Goal: Task Accomplishment & Management: Complete application form

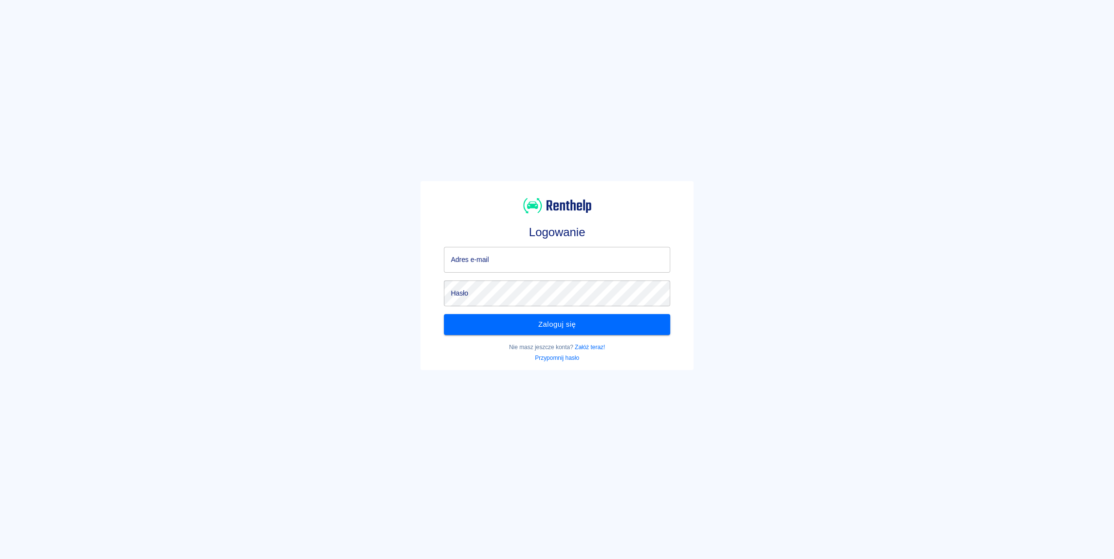
click at [507, 258] on input "Adres e-mail" at bounding box center [557, 260] width 226 height 26
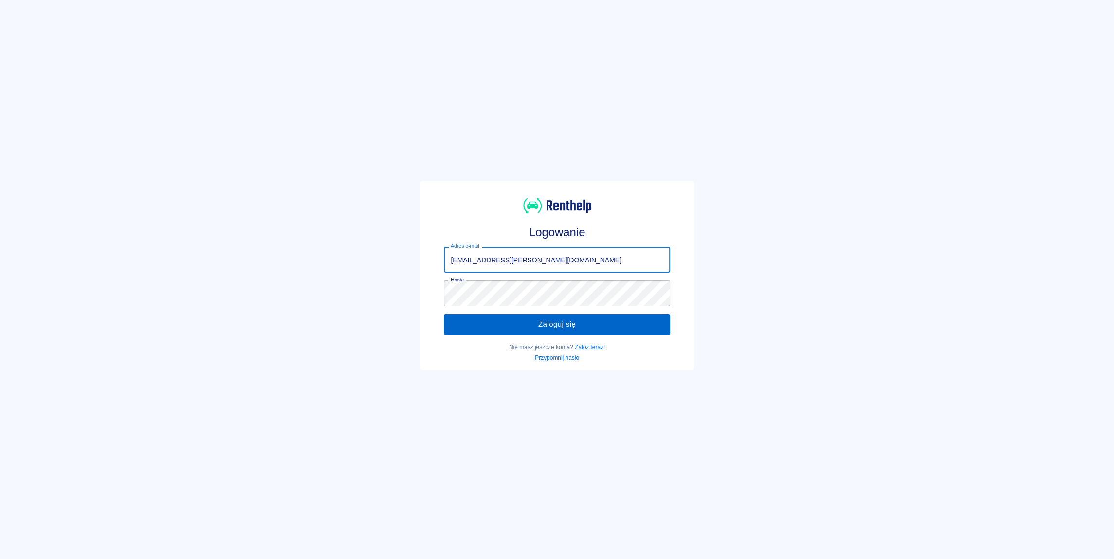
type input "[EMAIL_ADDRESS][PERSON_NAME][DOMAIN_NAME]"
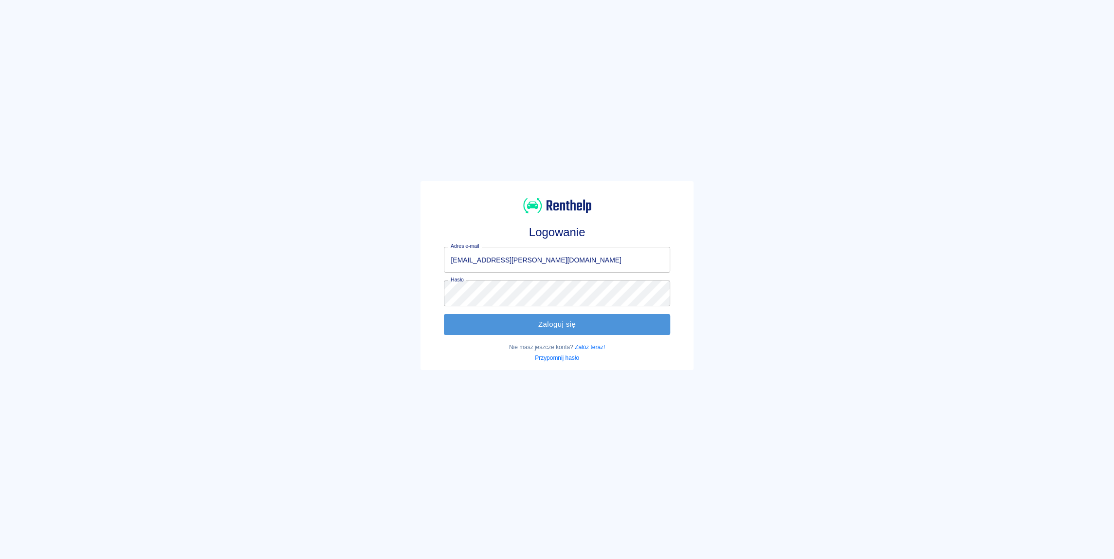
click at [525, 318] on button "Zaloguj się" at bounding box center [557, 324] width 226 height 20
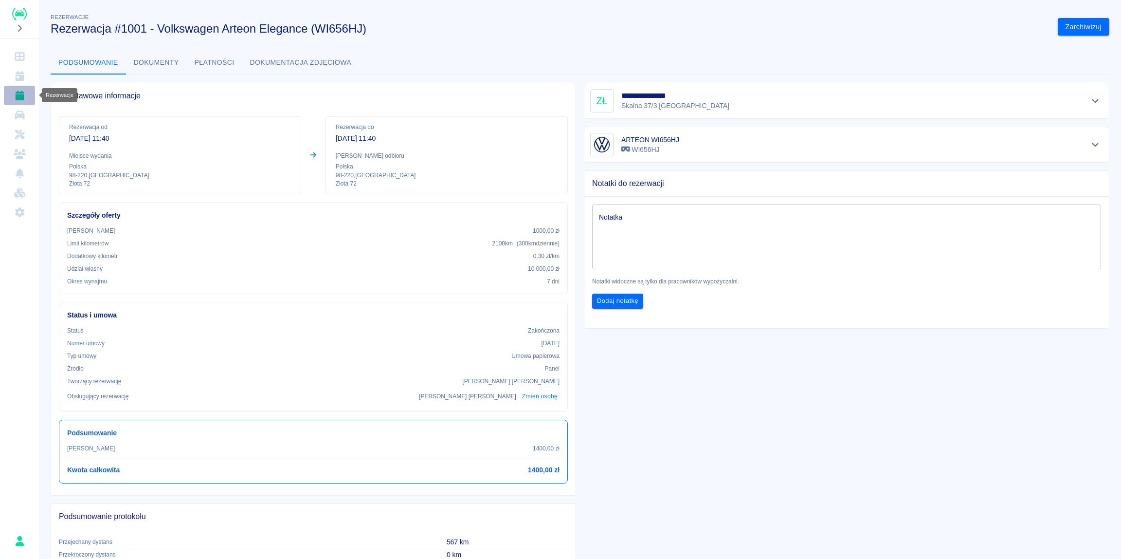
click at [20, 102] on link "Rezerwacje" at bounding box center [19, 95] width 31 height 19
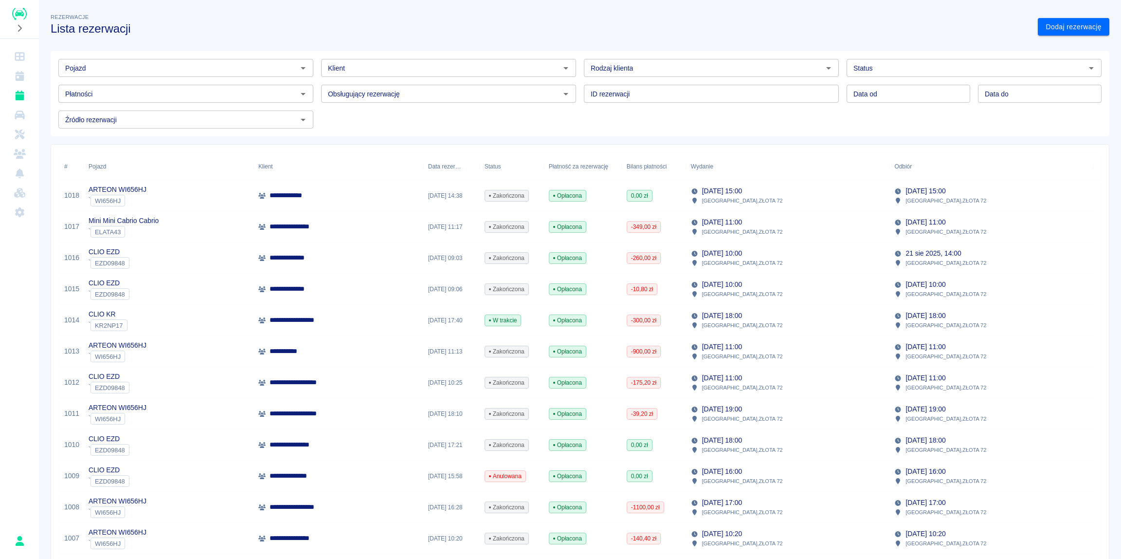
click at [307, 321] on p "**********" at bounding box center [297, 320] width 55 height 10
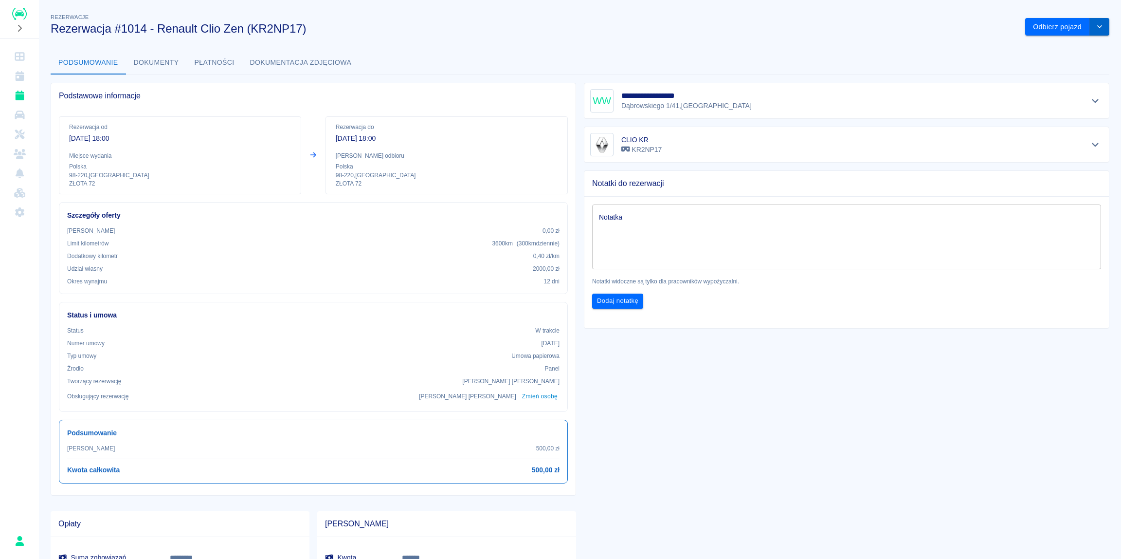
click at [1096, 29] on icon "drop-down" at bounding box center [1100, 26] width 8 height 6
click at [1076, 48] on li "Przedłuż rezerwację" at bounding box center [1060, 47] width 76 height 16
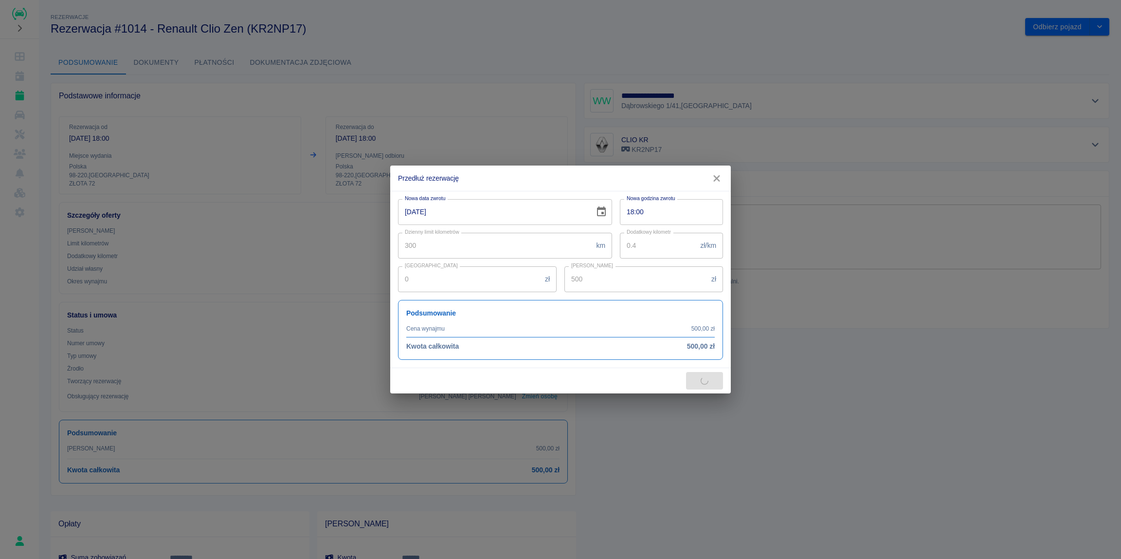
type input "2400"
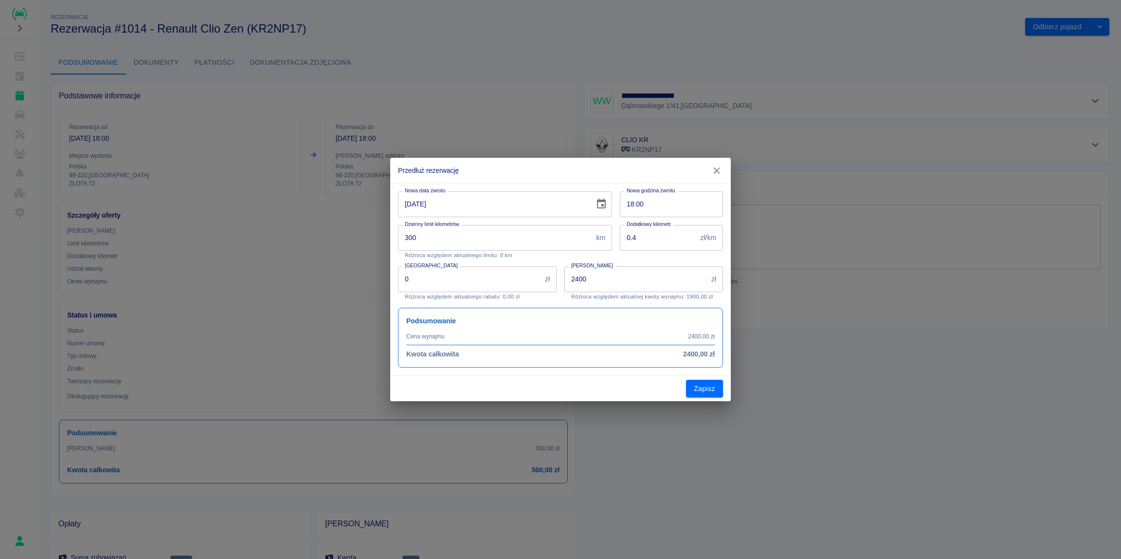
click at [599, 203] on icon "Choose date, selected date is 23 sie 2025" at bounding box center [602, 204] width 12 height 12
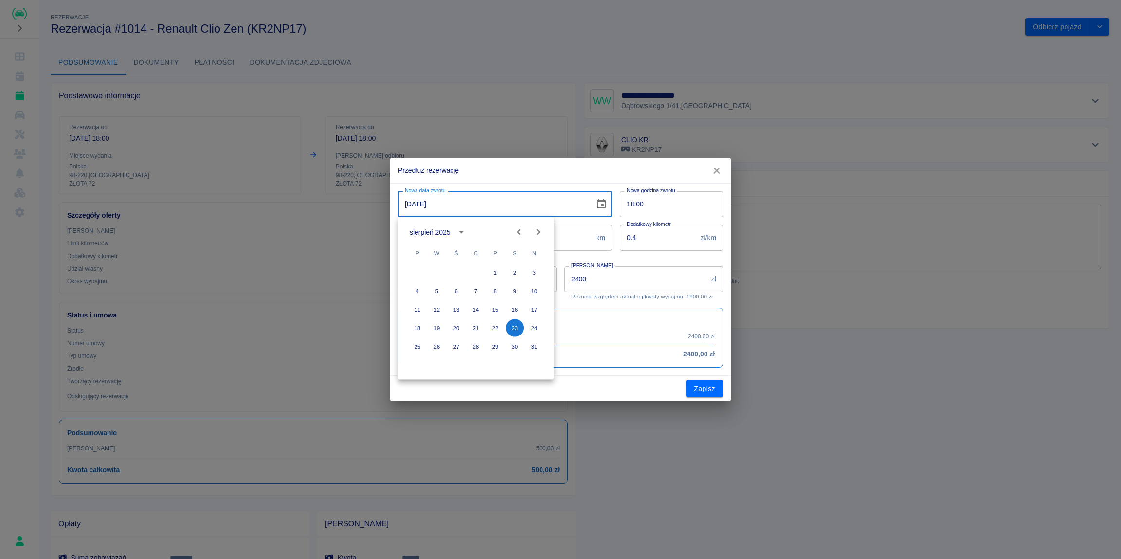
click at [539, 231] on icon "Next month" at bounding box center [538, 232] width 3 height 6
click at [533, 329] on button "28" at bounding box center [535, 328] width 18 height 18
type input "[DATE]"
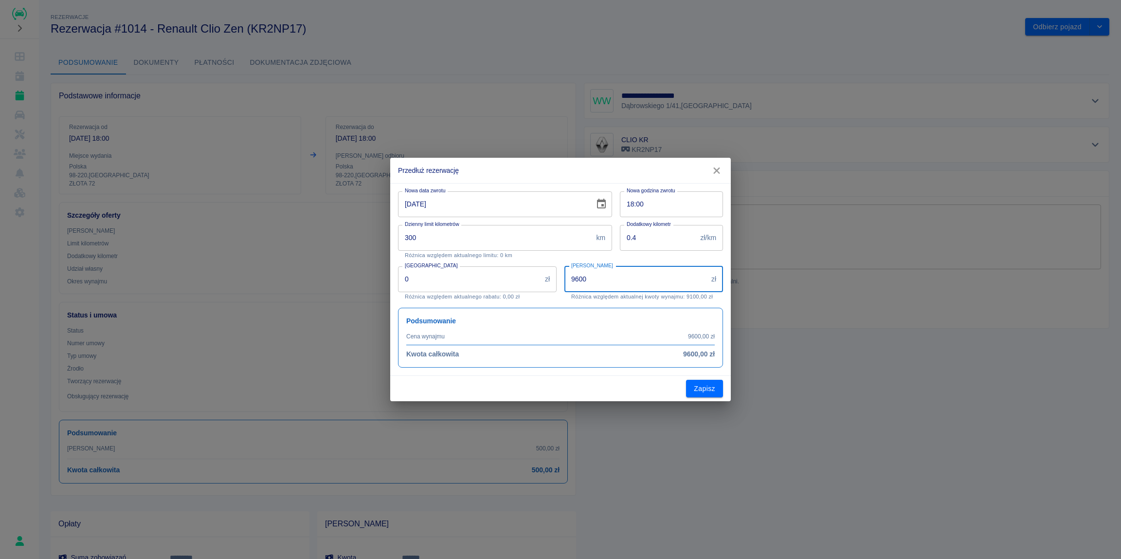
drag, startPoint x: 621, startPoint y: 277, endPoint x: 425, endPoint y: 281, distance: 195.7
click at [565, 281] on input "9600" at bounding box center [636, 279] width 143 height 26
type input "3000"
click at [703, 387] on button "Zapisz" at bounding box center [704, 389] width 37 height 18
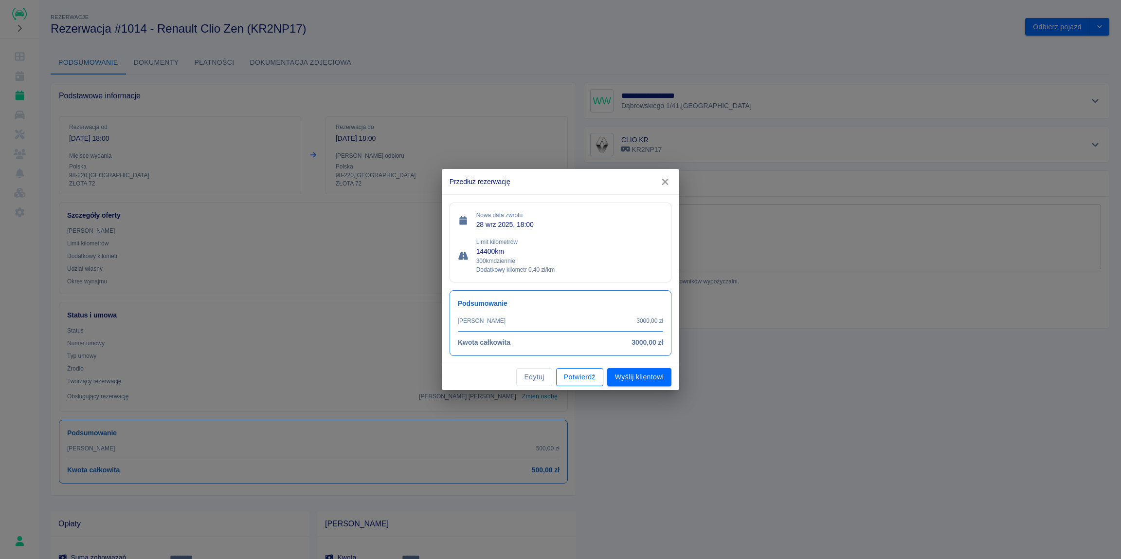
click at [573, 378] on button "Potwierdź" at bounding box center [579, 377] width 47 height 18
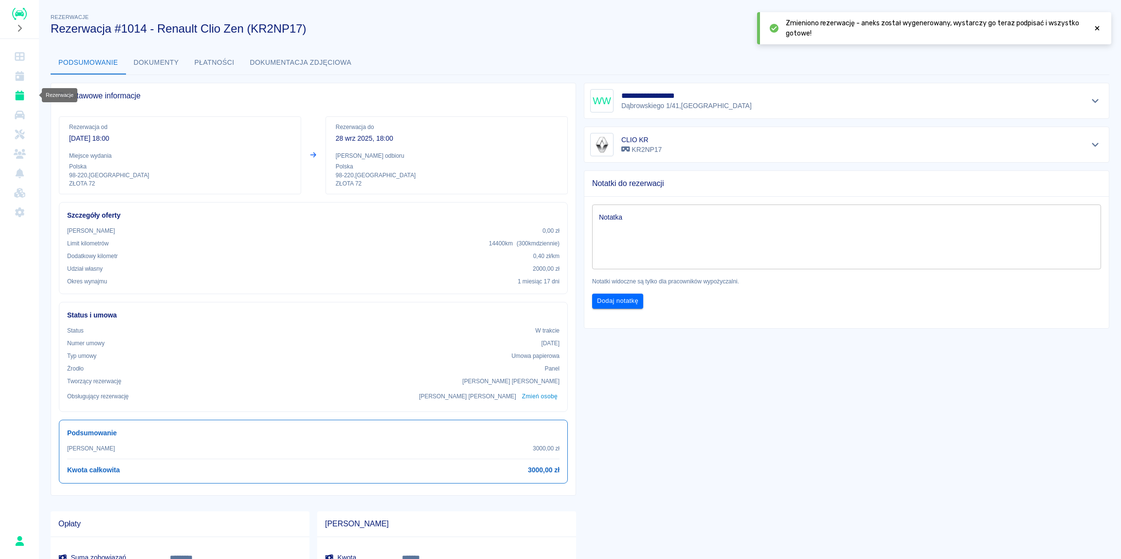
click at [15, 98] on icon "Rezerwacje" at bounding box center [20, 96] width 12 height 10
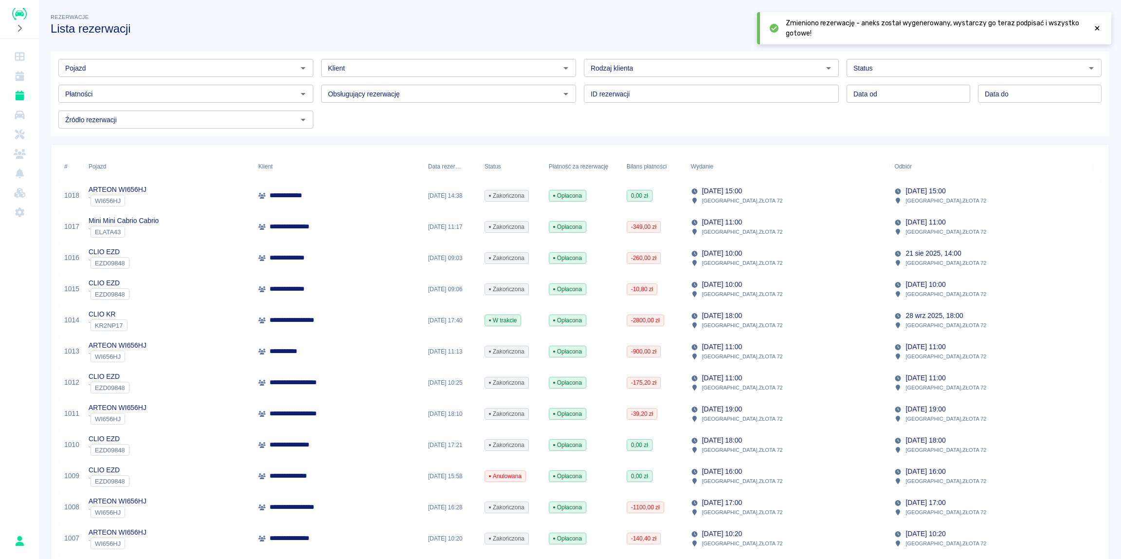
click at [1096, 26] on icon at bounding box center [1097, 28] width 9 height 7
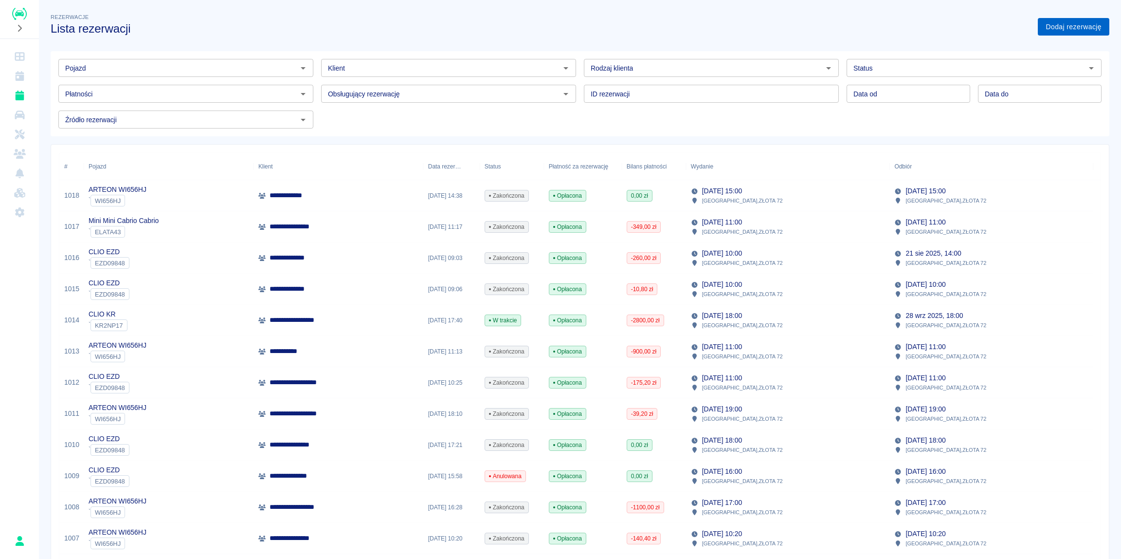
click at [1058, 32] on link "Dodaj rezerwację" at bounding box center [1074, 27] width 72 height 18
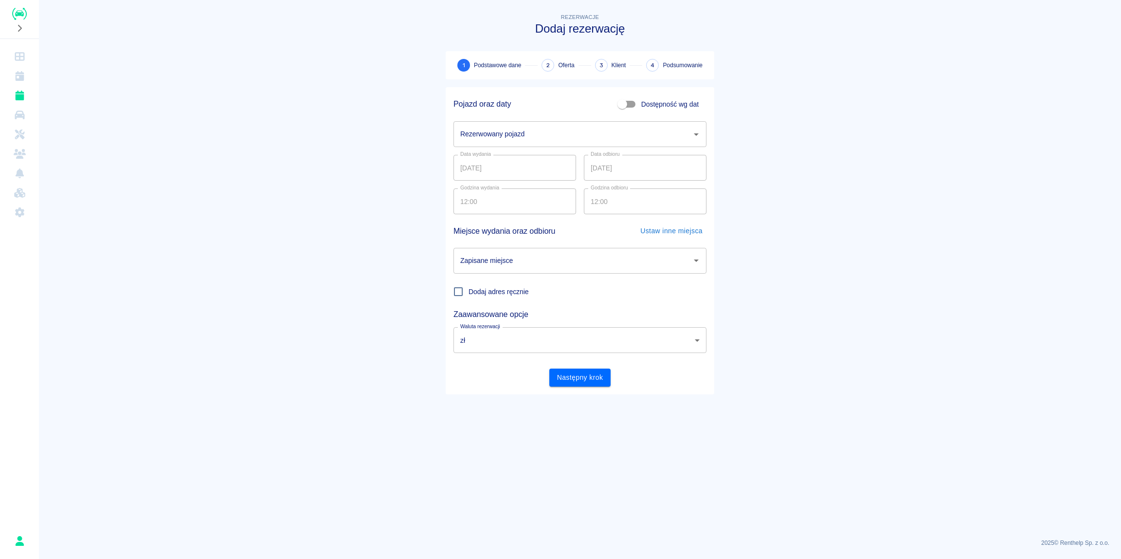
click at [502, 140] on input "Rezerwowany pojazd" at bounding box center [573, 134] width 230 height 17
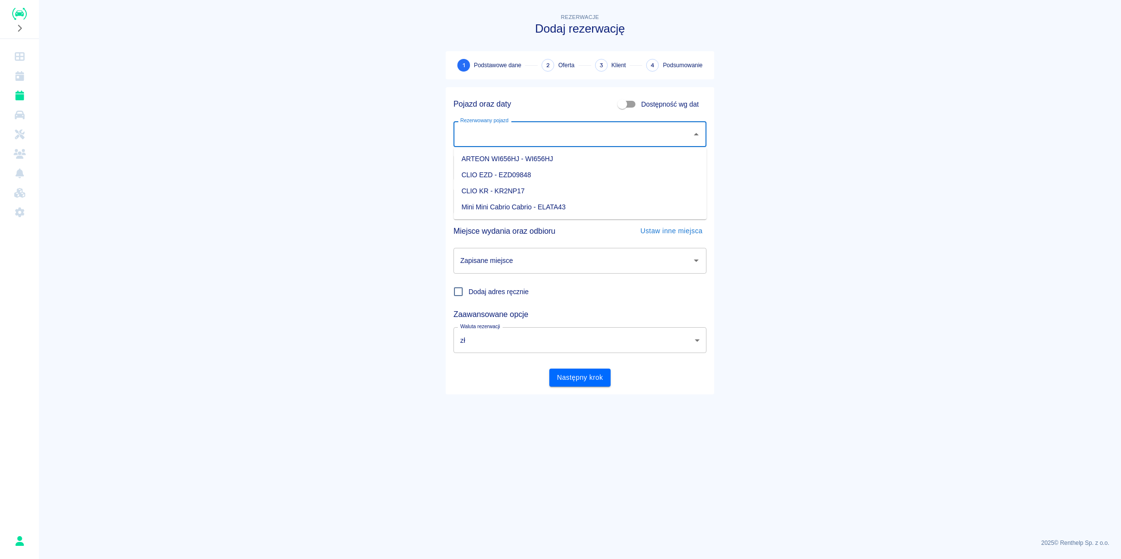
click at [500, 159] on li "ARTEON WI656HJ - WI656HJ" at bounding box center [580, 159] width 253 height 16
type input "ARTEON WI656HJ - WI656HJ"
click at [637, 170] on input "[DATE]" at bounding box center [645, 168] width 123 height 26
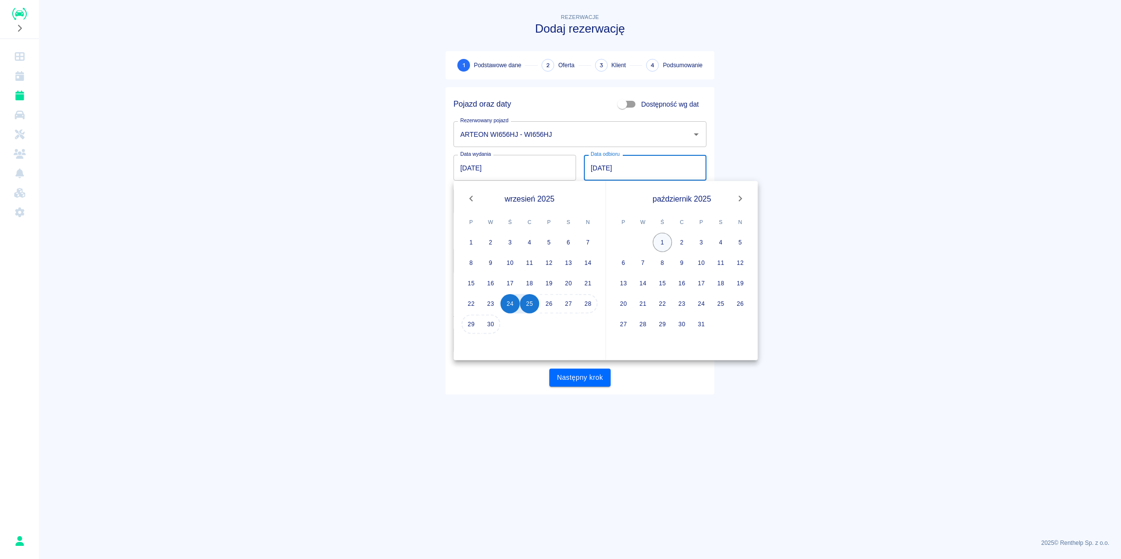
click at [662, 239] on button "1" at bounding box center [662, 242] width 19 height 19
type input "[DATE]"
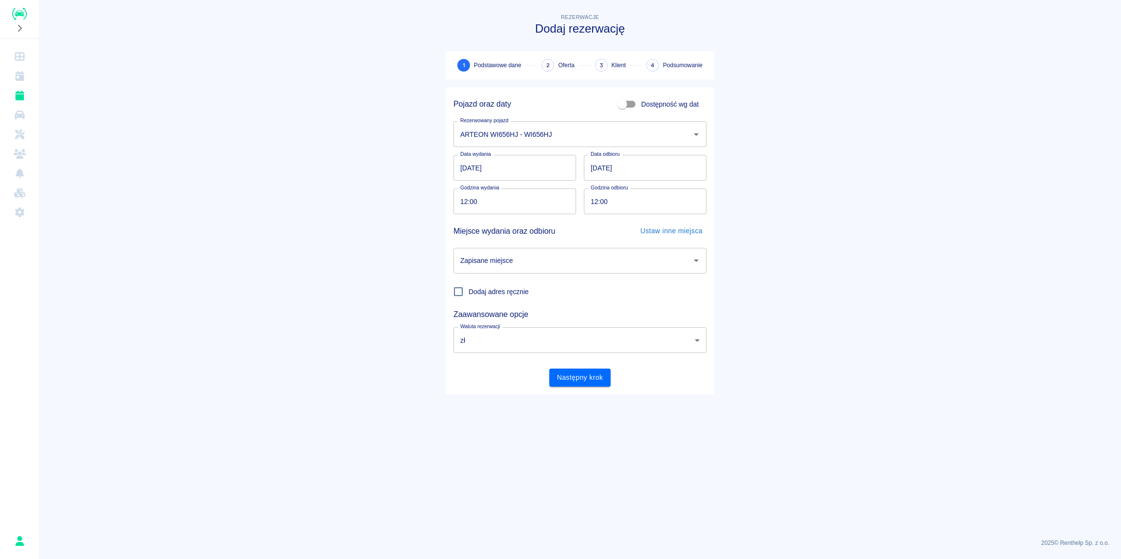
drag, startPoint x: 789, startPoint y: 161, endPoint x: 520, endPoint y: 199, distance: 271.4
click at [787, 161] on main "Rezerwacje Dodaj rezerwację 1 Podstawowe dane 2 Oferta 3 Klient 4 Podsumowanie …" at bounding box center [580, 271] width 1082 height 519
click at [482, 203] on input "12:00" at bounding box center [512, 201] width 116 height 26
type input "13:00"
click at [838, 225] on main "Rezerwacje Dodaj rezerwację 1 Podstawowe dane 2 Oferta 3 Klient 4 Podsumowanie …" at bounding box center [580, 271] width 1082 height 519
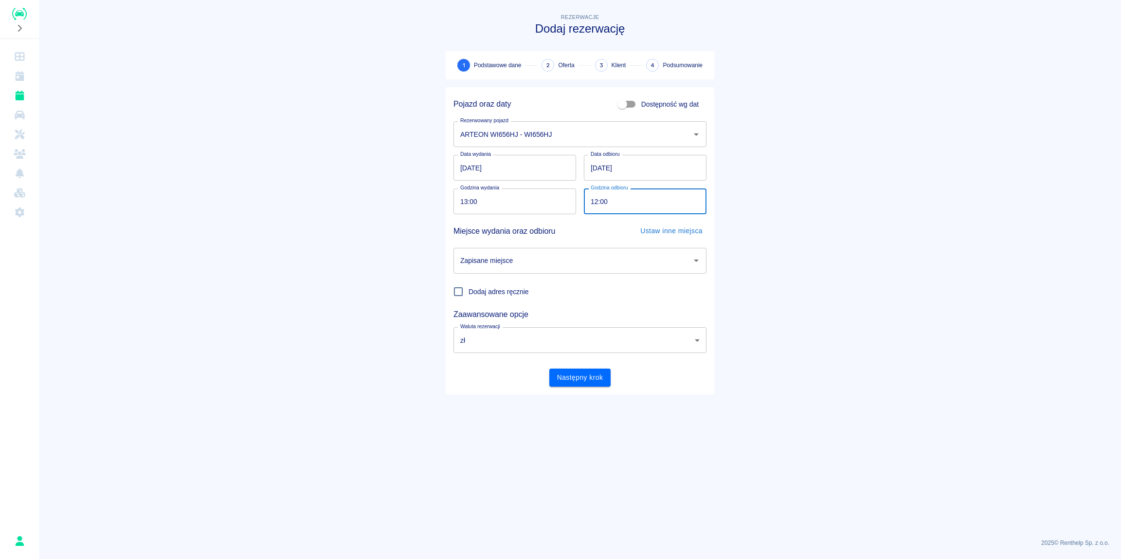
click at [597, 201] on input "12:00" at bounding box center [642, 201] width 116 height 26
type input "13:00"
click at [966, 196] on main "Rezerwacje Dodaj rezerwację 1 Podstawowe dane 2 Oferta 3 Klient 4 Podsumowanie …" at bounding box center [580, 271] width 1082 height 519
click at [538, 270] on div "Zapisane miejsce" at bounding box center [580, 261] width 253 height 26
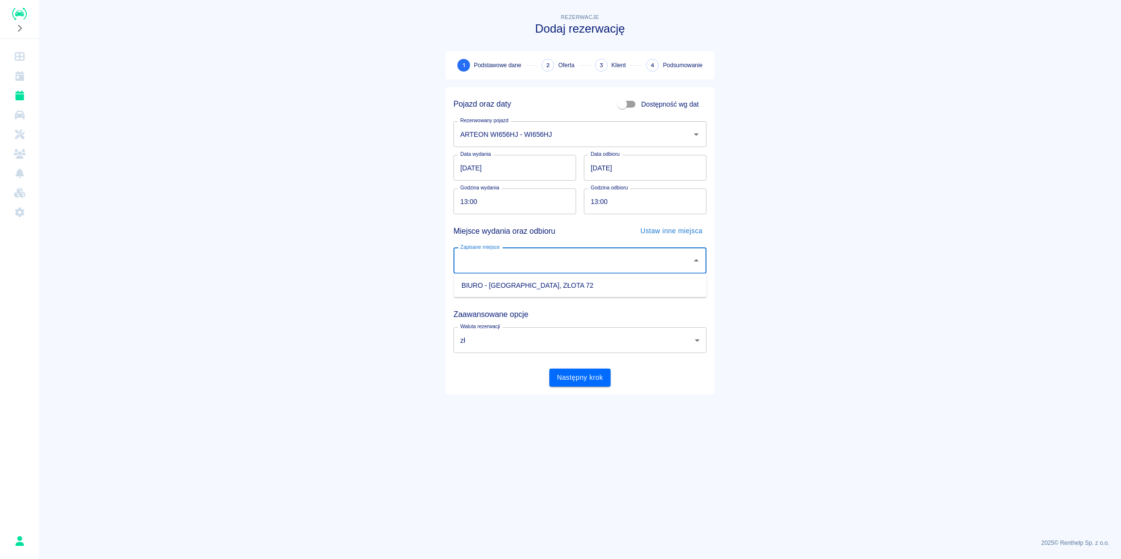
click at [503, 287] on li "BIURO - [GEOGRAPHIC_DATA], ZŁOTA 72" at bounding box center [580, 285] width 253 height 16
type input "BIURO - [GEOGRAPHIC_DATA], ZŁOTA 72"
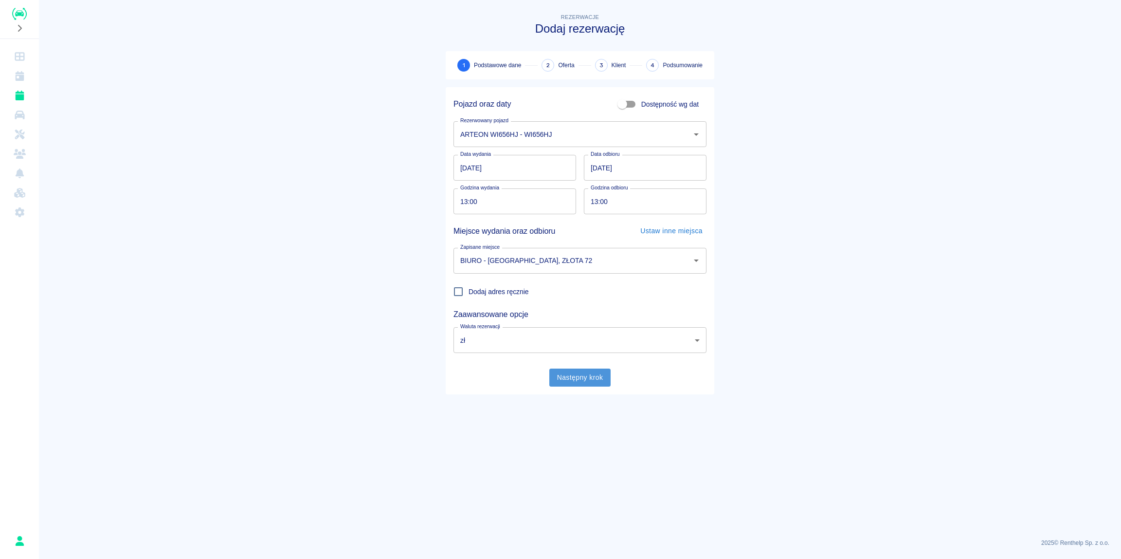
click at [579, 378] on button "Następny krok" at bounding box center [580, 377] width 62 height 18
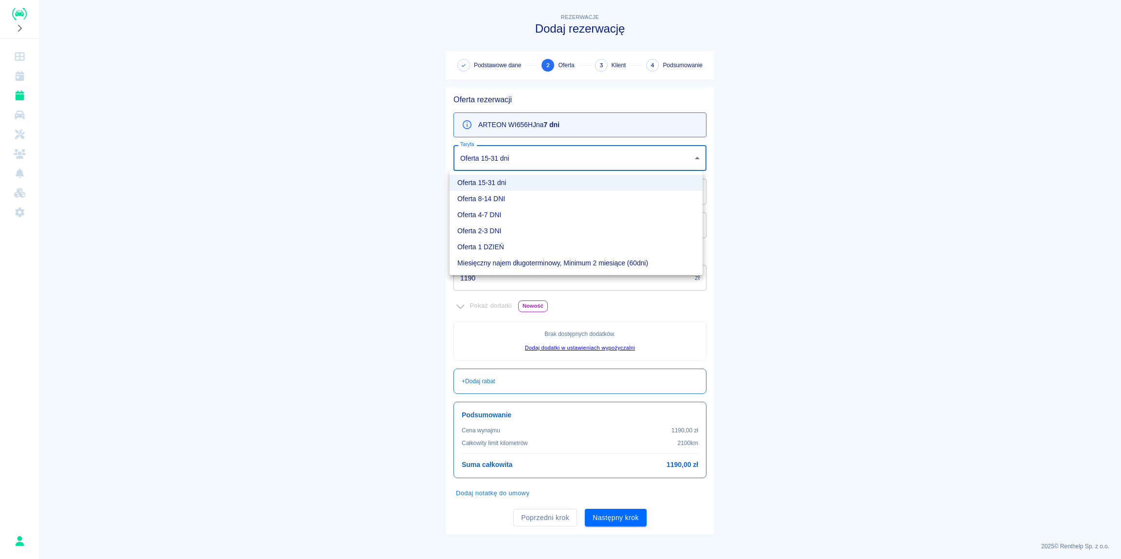
click at [509, 163] on body "Używamy plików Cookies, by zapewnić Ci najlepsze możliwe doświadczenie. Aby dow…" at bounding box center [560, 279] width 1121 height 559
click at [483, 213] on li "Oferta 4-7 DNI" at bounding box center [576, 215] width 253 height 16
type input "e7abea79-d8d9-40e6-9b2f-690479df44e9"
type input "1610"
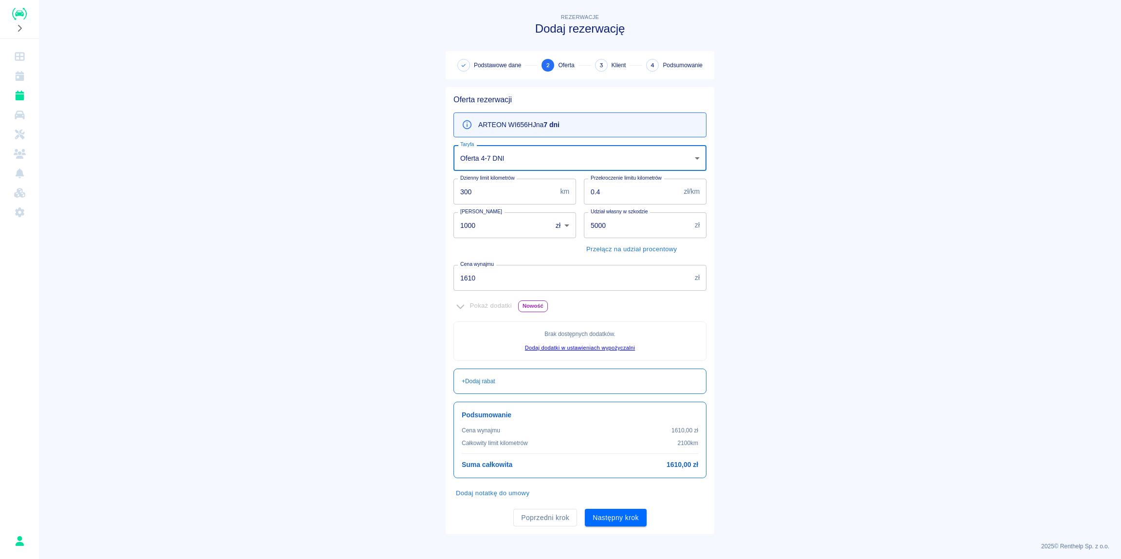
click at [623, 190] on input "0.4" at bounding box center [632, 192] width 96 height 26
type input "0.3"
click at [296, 250] on main "Rezerwacje Dodaj rezerwację Podstawowe dane 2 Oferta 3 Klient 4 Podsumowanie Of…" at bounding box center [580, 273] width 1082 height 522
drag, startPoint x: 642, startPoint y: 225, endPoint x: 492, endPoint y: 228, distance: 150.4
click at [584, 228] on input "5000" at bounding box center [637, 225] width 107 height 26
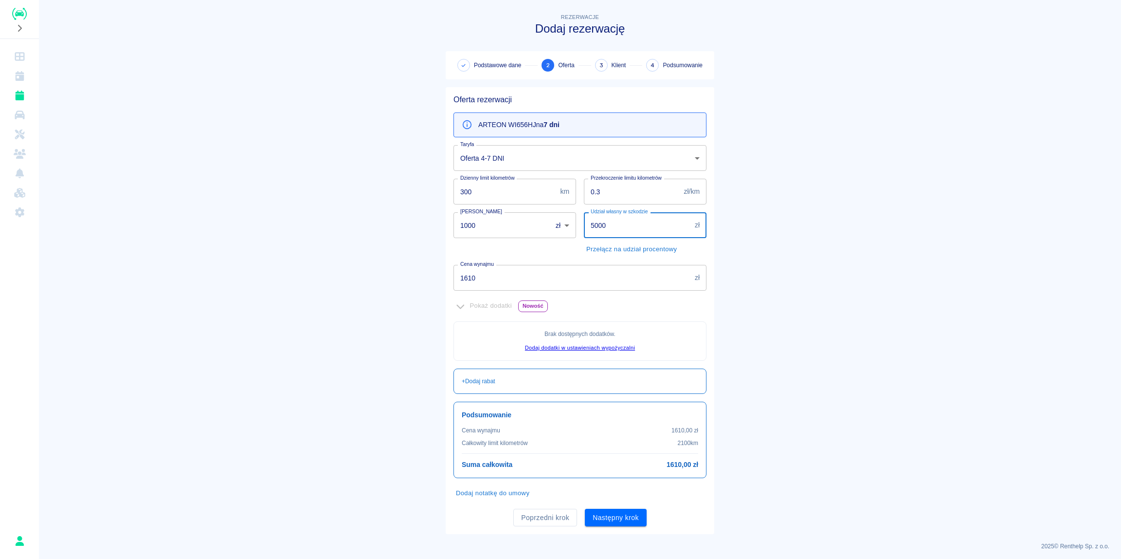
click at [638, 246] on button "Przełącz na udział procentowy" at bounding box center [631, 249] width 95 height 15
drag, startPoint x: 624, startPoint y: 226, endPoint x: 587, endPoint y: 230, distance: 37.7
click at [587, 230] on input "5000" at bounding box center [637, 225] width 106 height 26
type input "10"
click at [845, 250] on main "Rezerwacje Dodaj rezerwację Podstawowe dane 2 Oferta 3 Klient 4 Podsumowanie Of…" at bounding box center [580, 273] width 1082 height 522
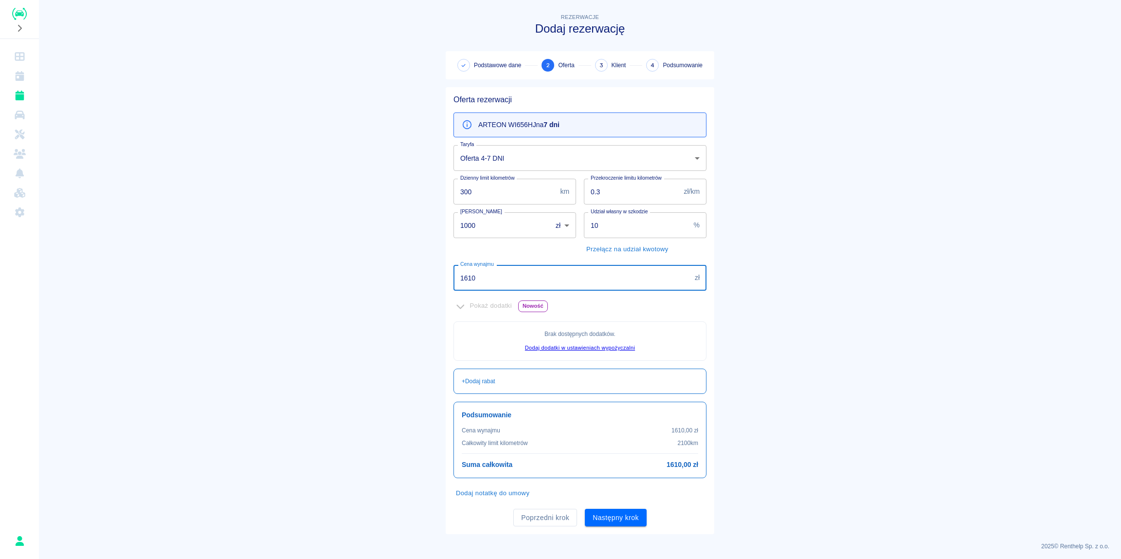
drag, startPoint x: 498, startPoint y: 280, endPoint x: 424, endPoint y: 280, distance: 74.0
click at [454, 280] on input "1610" at bounding box center [572, 278] width 237 height 26
click at [489, 274] on input "1610" at bounding box center [572, 278] width 237 height 26
drag, startPoint x: 521, startPoint y: 273, endPoint x: 421, endPoint y: 283, distance: 99.8
click at [454, 283] on input "1610" at bounding box center [572, 278] width 237 height 26
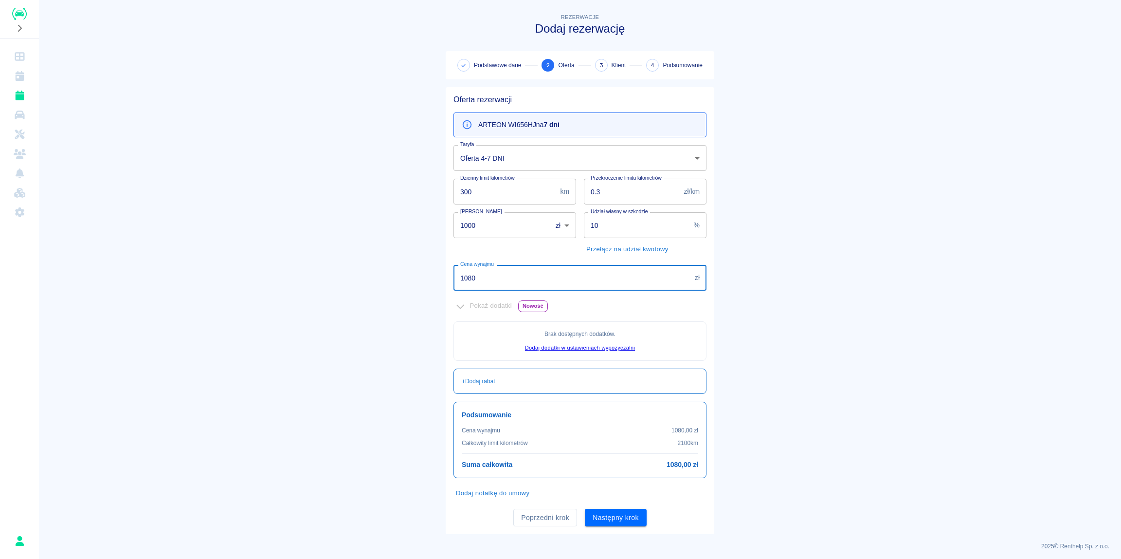
type input "1080"
click at [846, 305] on main "Rezerwacje Dodaj rezerwację Podstawowe dane 2 Oferta 3 Klient 4 Podsumowanie Of…" at bounding box center [580, 273] width 1082 height 522
drag, startPoint x: 922, startPoint y: 314, endPoint x: 916, endPoint y: 321, distance: 8.6
click at [918, 320] on main "Rezerwacje Dodaj rezerwację Podstawowe dane 2 Oferta 3 Klient 4 Podsumowanie Of…" at bounding box center [580, 273] width 1082 height 522
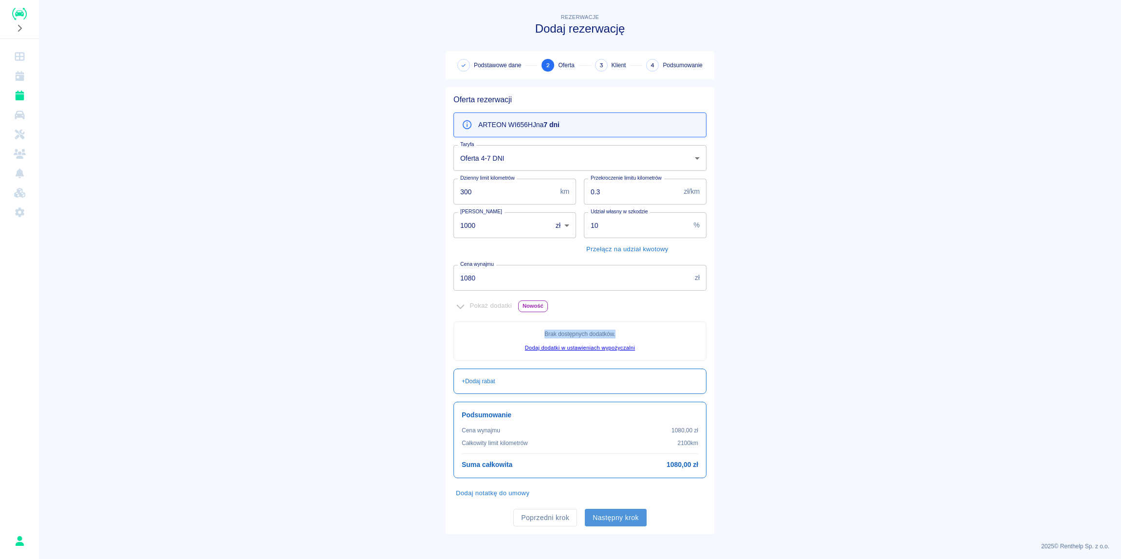
click at [624, 511] on button "Następny krok" at bounding box center [616, 518] width 62 height 18
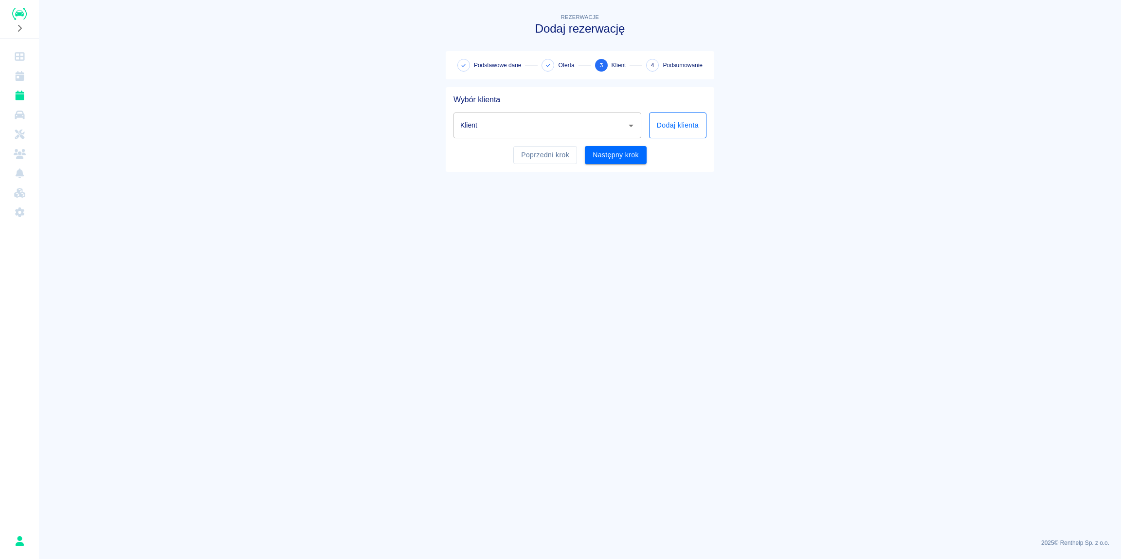
click at [701, 130] on button "Dodaj klienta" at bounding box center [677, 125] width 57 height 26
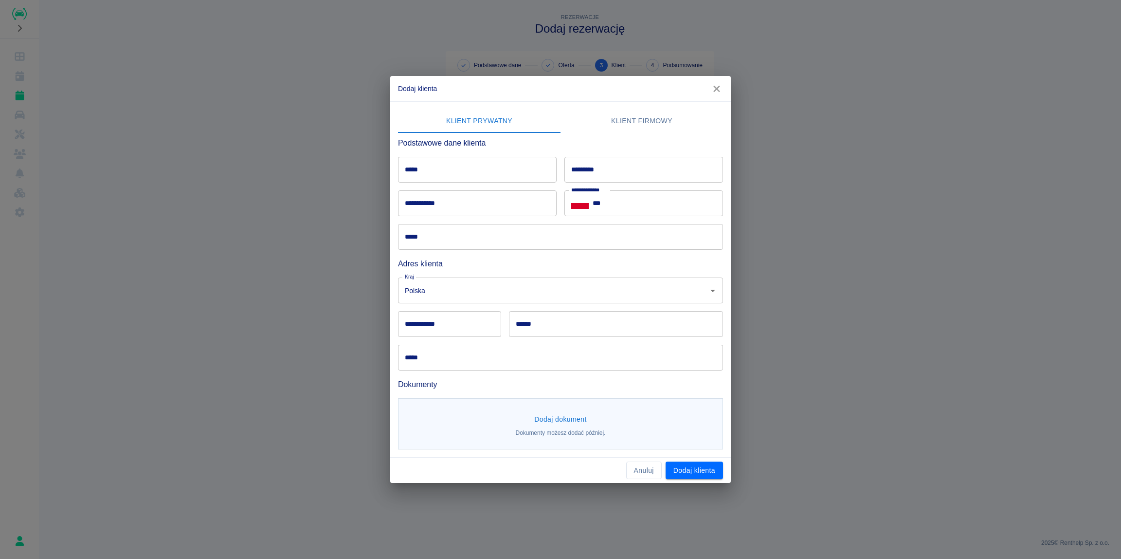
click at [653, 399] on div "Dodaj dokument Dokumenty możesz dodać później." at bounding box center [560, 423] width 325 height 51
click at [458, 171] on input "*****" at bounding box center [477, 170] width 159 height 26
type input "*"
type input "**********"
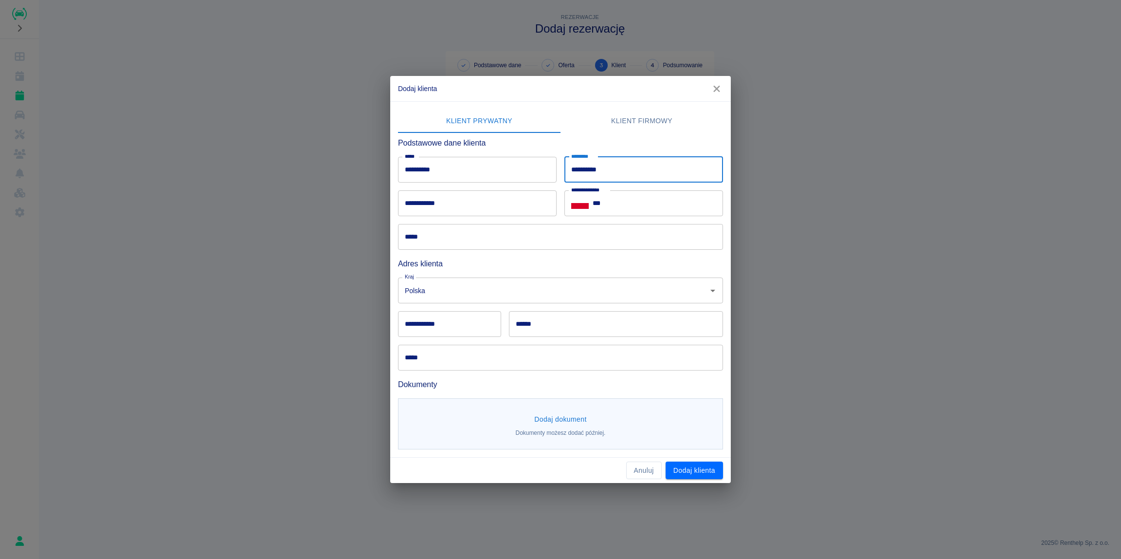
click at [486, 201] on input "**********" at bounding box center [477, 203] width 159 height 26
click at [436, 324] on input "**********" at bounding box center [449, 324] width 103 height 26
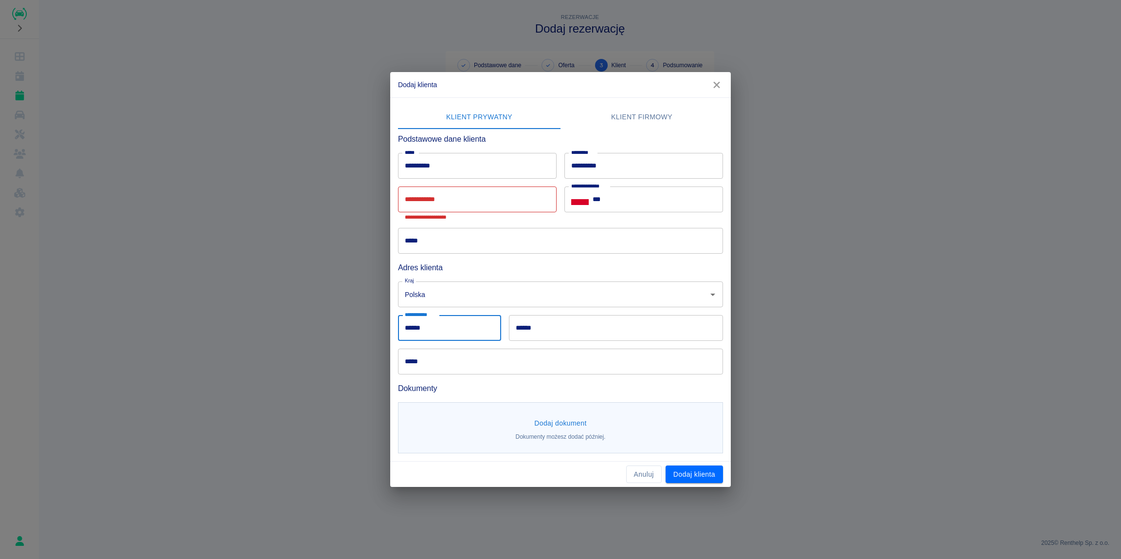
type input "******"
click at [574, 329] on input "******" at bounding box center [616, 328] width 214 height 26
type input "*********"
click at [442, 371] on input "*****" at bounding box center [560, 361] width 325 height 26
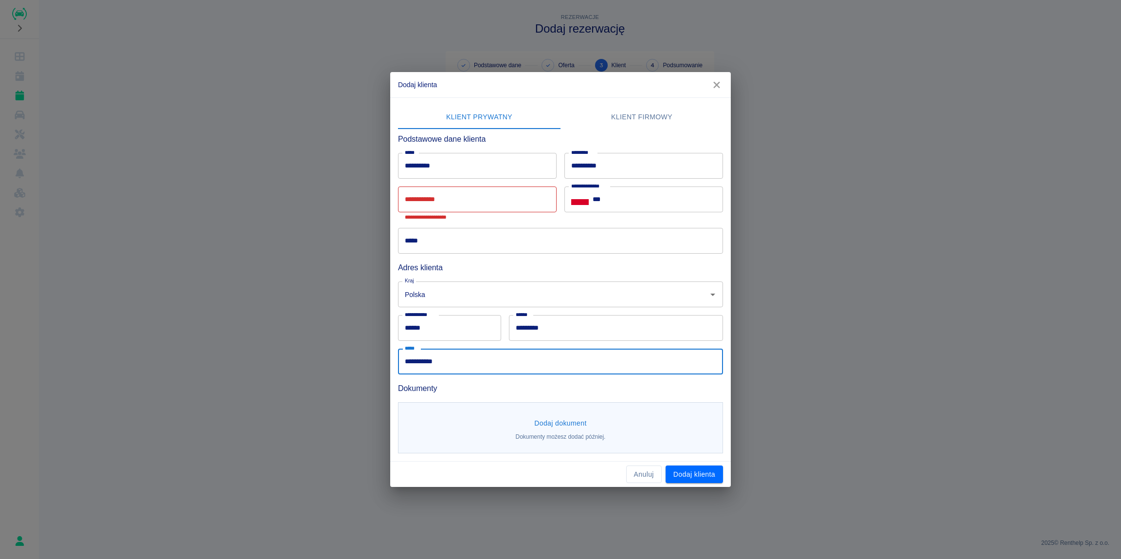
type input "**********"
click at [455, 203] on input "**********" at bounding box center [477, 199] width 159 height 26
click at [544, 414] on button "Dodaj dokument" at bounding box center [560, 423] width 60 height 18
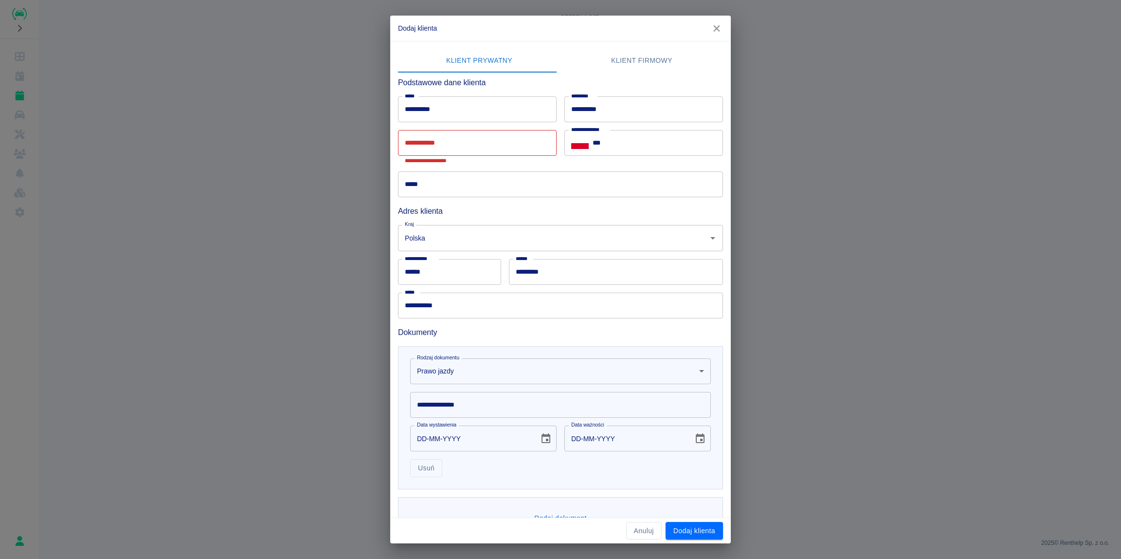
click at [465, 378] on body "**********" at bounding box center [560, 279] width 1121 height 559
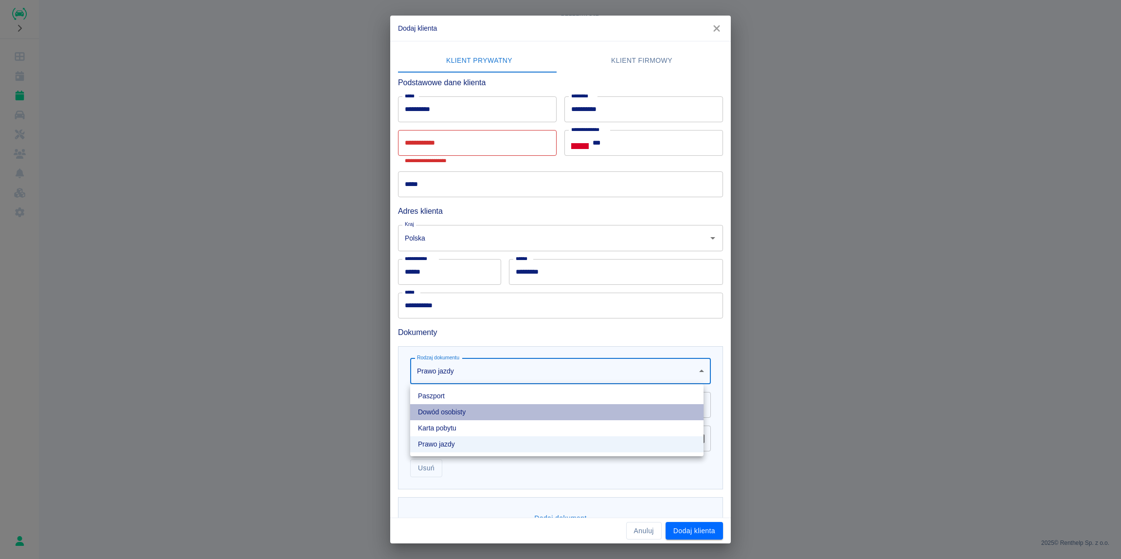
click at [452, 412] on li "Dowód osobisty" at bounding box center [556, 412] width 293 height 16
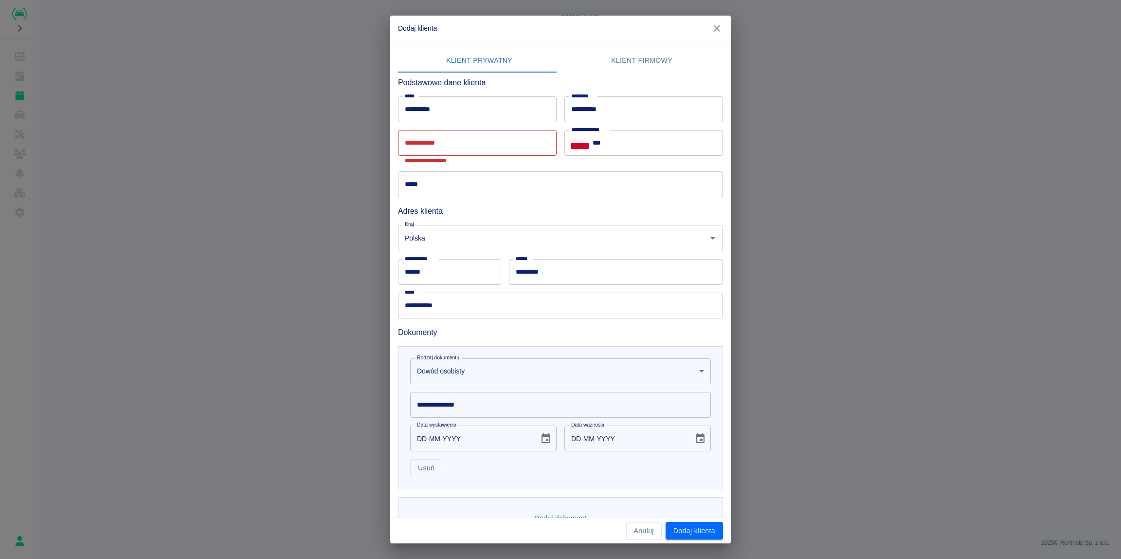
click at [455, 406] on input "**********" at bounding box center [560, 405] width 301 height 26
paste input "*********"
type input "*********"
click at [500, 341] on div "**********" at bounding box center [556, 413] width 333 height 151
click at [431, 147] on input "**********" at bounding box center [477, 143] width 159 height 26
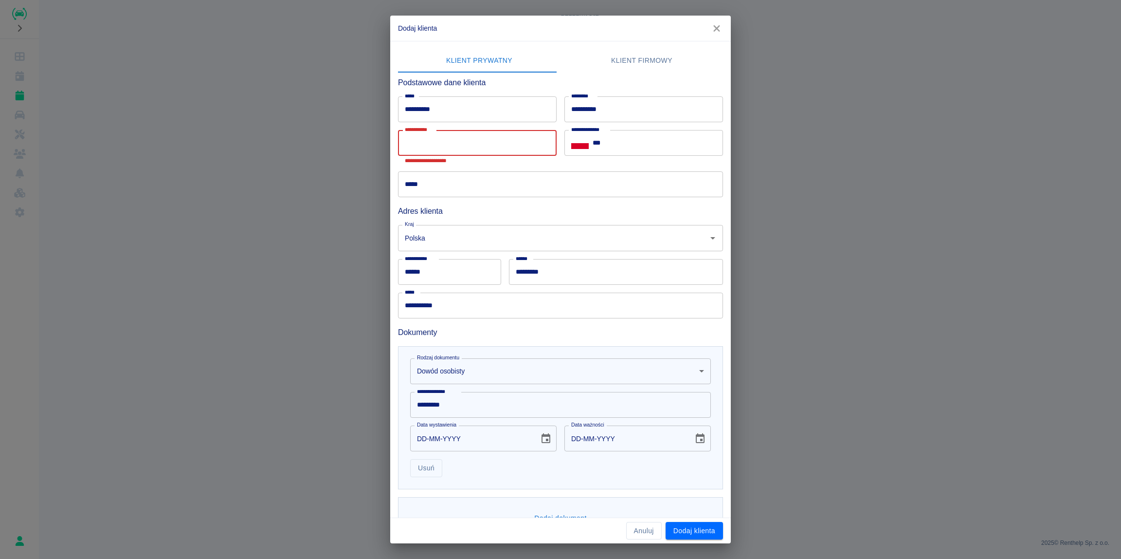
paste input "**********"
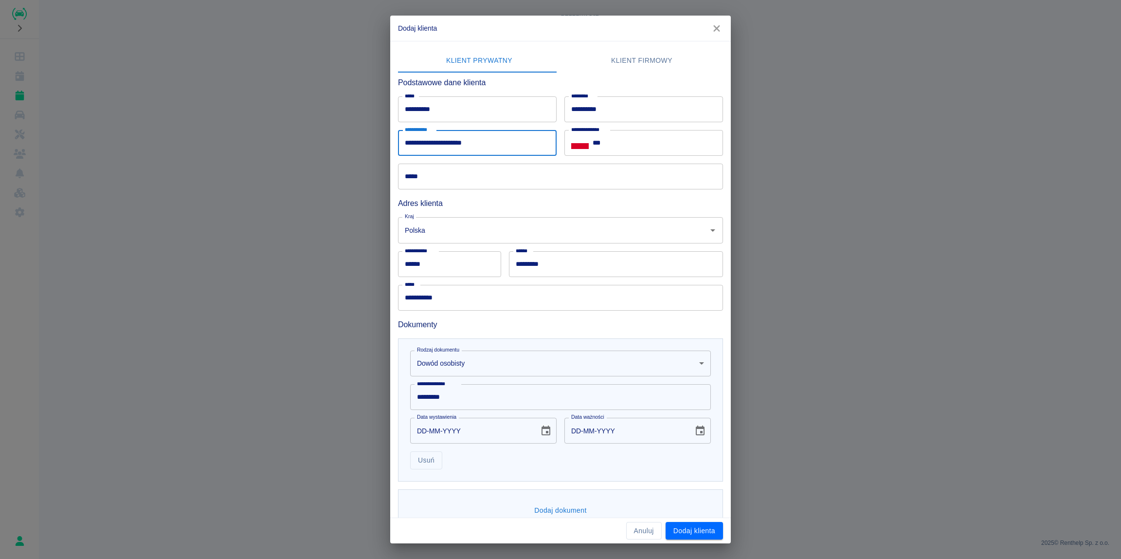
type input "**********"
click at [638, 141] on input "***" at bounding box center [658, 143] width 130 height 26
type input "**********"
click at [430, 182] on input "*****" at bounding box center [560, 177] width 325 height 26
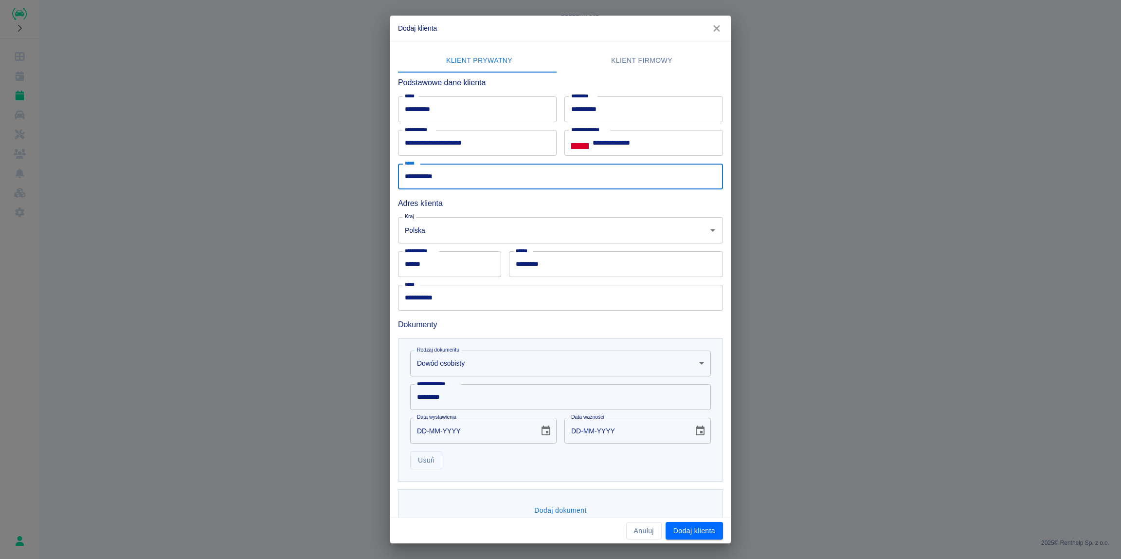
type input "**********"
click at [530, 207] on h6 "Adres klienta" at bounding box center [560, 203] width 325 height 12
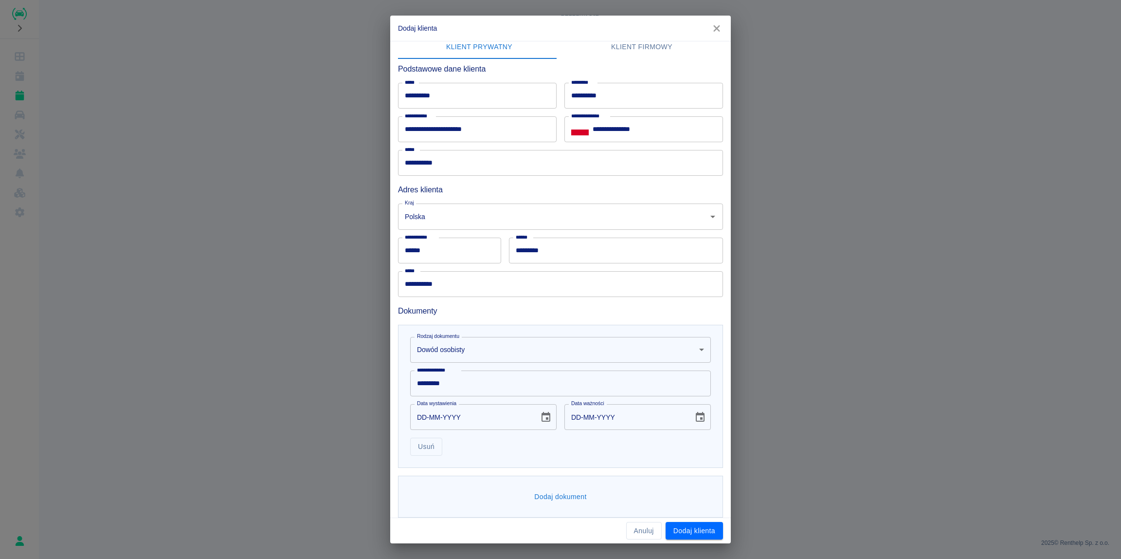
scroll to position [21, 0]
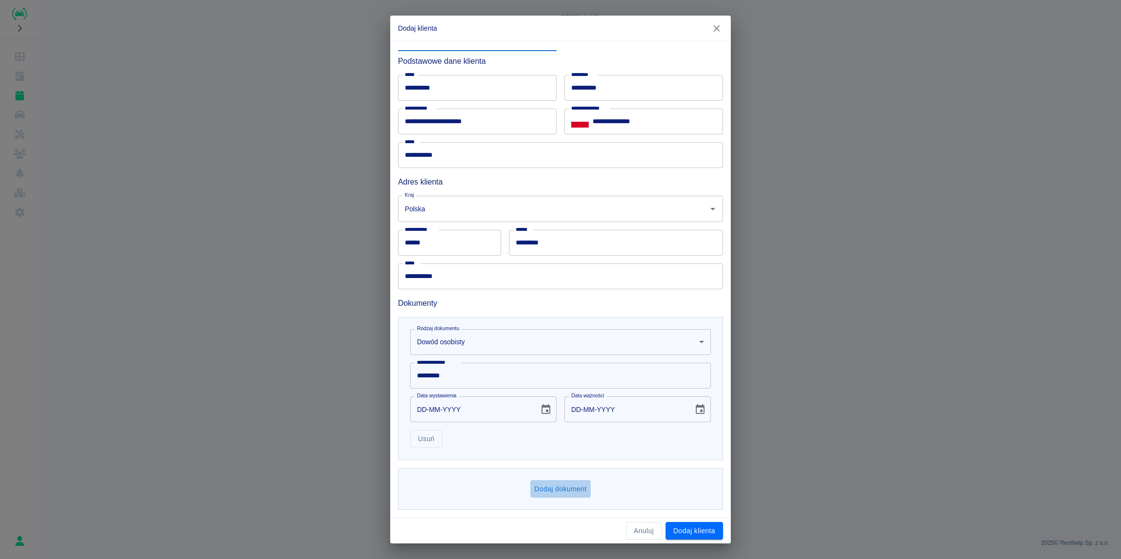
click at [559, 484] on button "Dodaj dokument" at bounding box center [560, 489] width 60 height 18
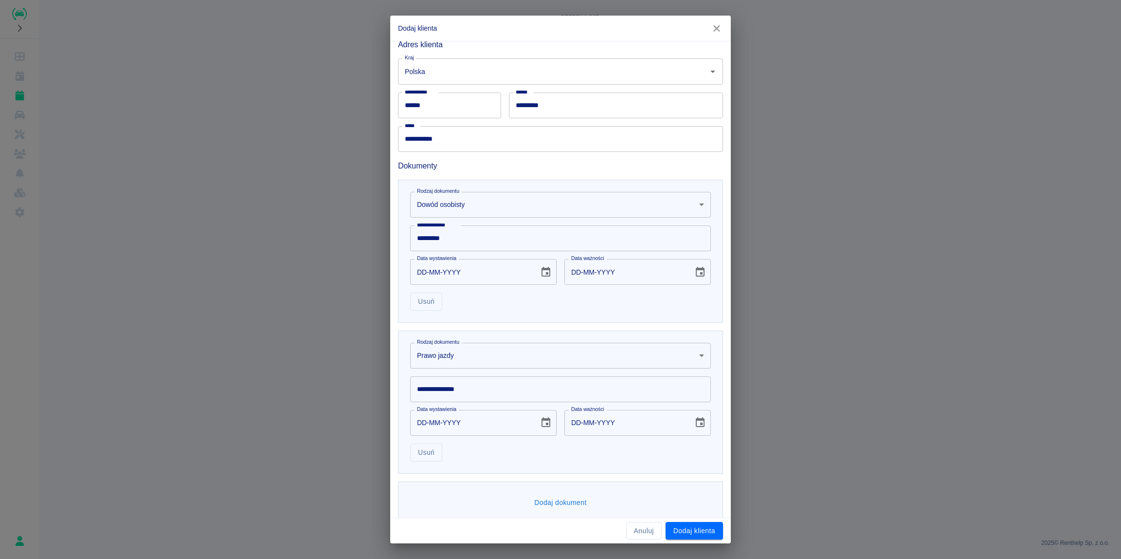
scroll to position [171, 0]
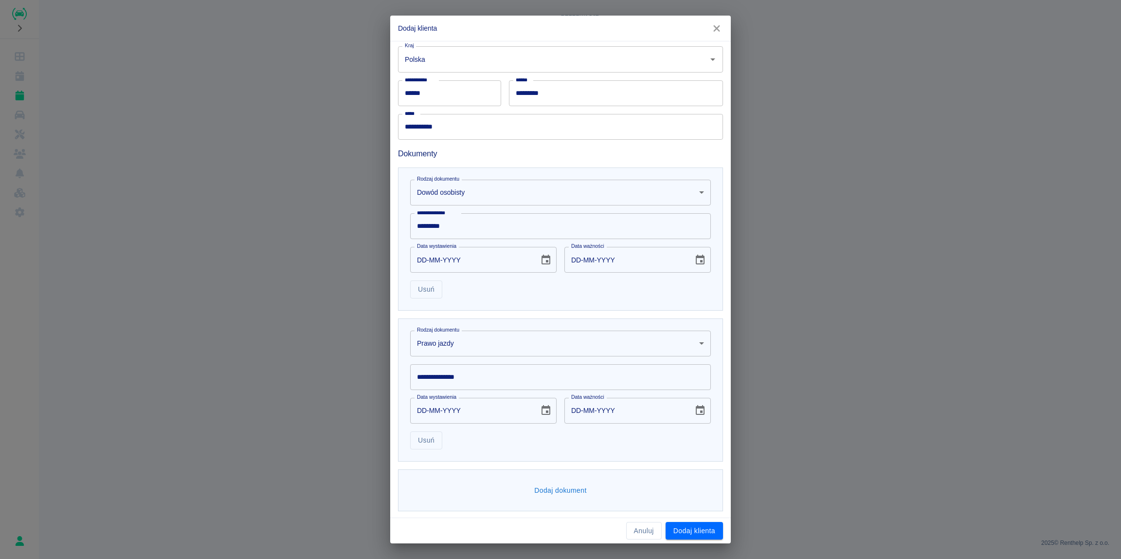
click at [456, 379] on input "**********" at bounding box center [560, 377] width 301 height 26
paste input "**********"
type input "**********"
click at [519, 323] on div "Rodzaj dokumentu Prawo jazdy driverLicense Rodzaj dokumentu" at bounding box center [556, 340] width 309 height 34
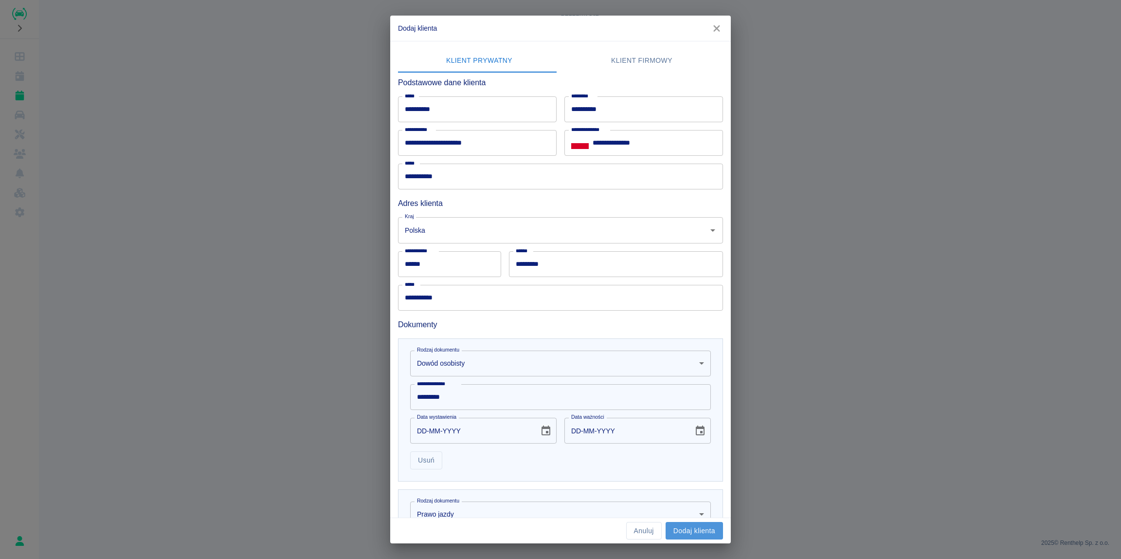
click at [682, 532] on button "Dodaj klienta" at bounding box center [694, 531] width 57 height 18
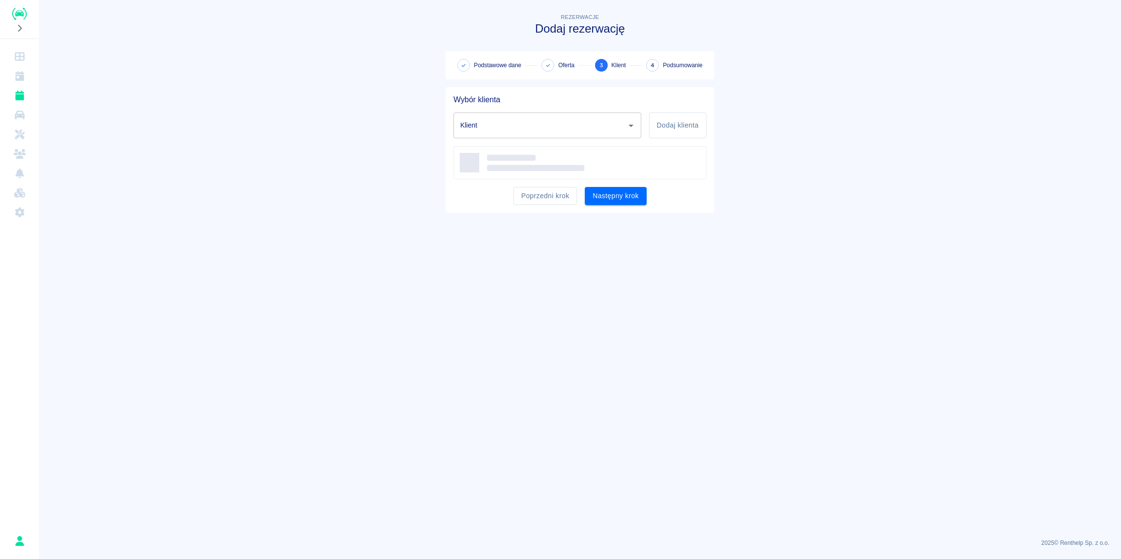
type input "[PERSON_NAME] ([PHONE_NUMBER])"
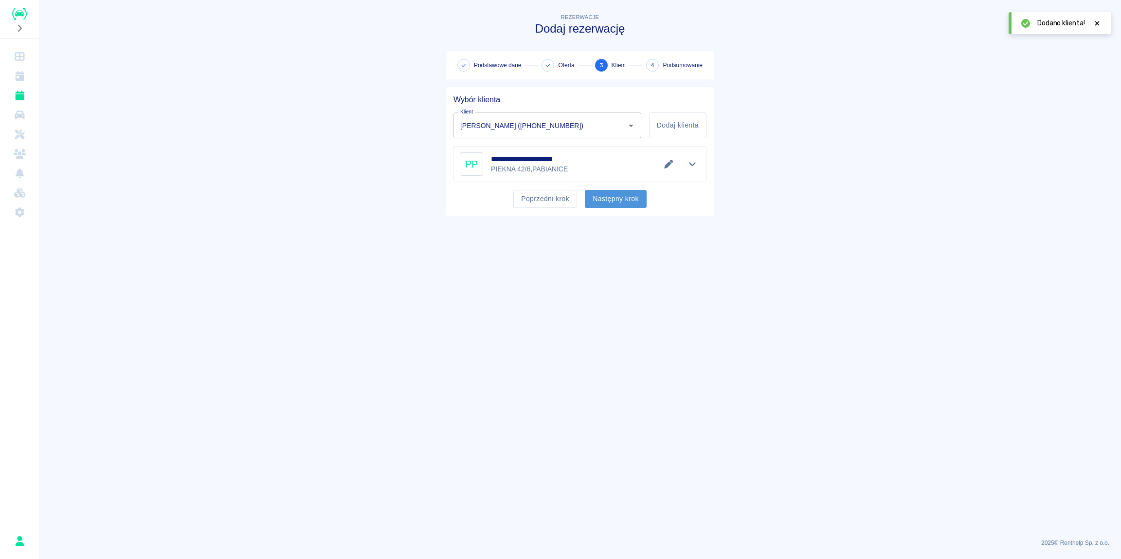
click at [618, 201] on button "Następny krok" at bounding box center [616, 199] width 62 height 18
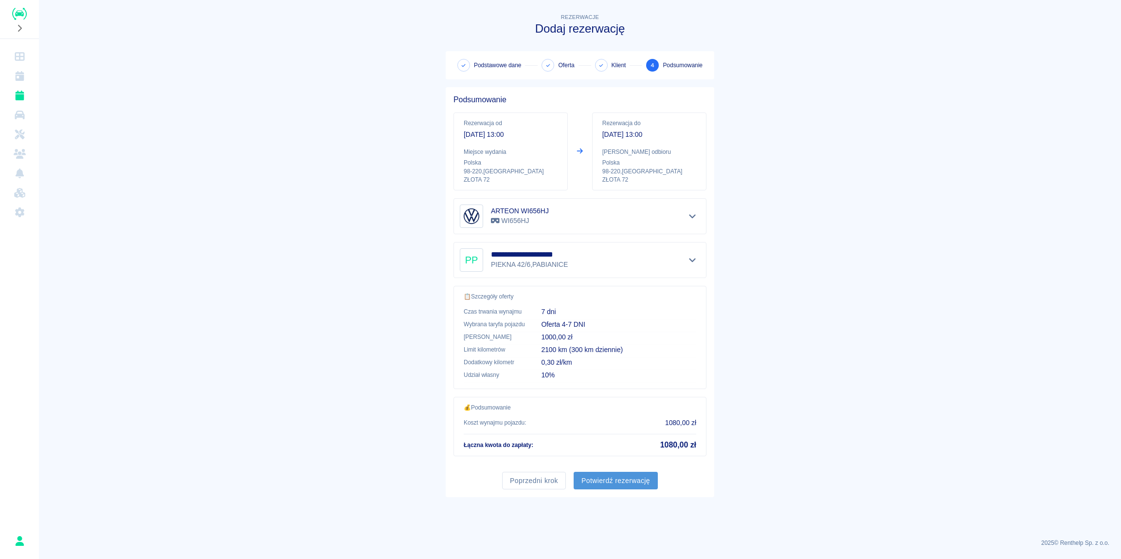
click at [618, 483] on button "Potwierdź rezerwację" at bounding box center [616, 481] width 84 height 18
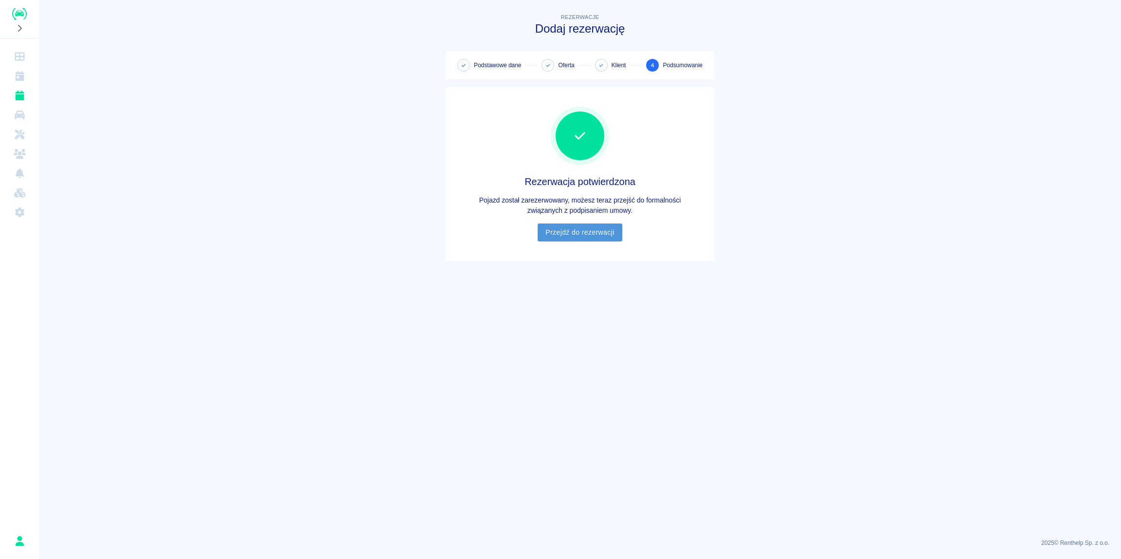
click at [586, 235] on link "Przejdź do rezerwacji" at bounding box center [580, 232] width 84 height 18
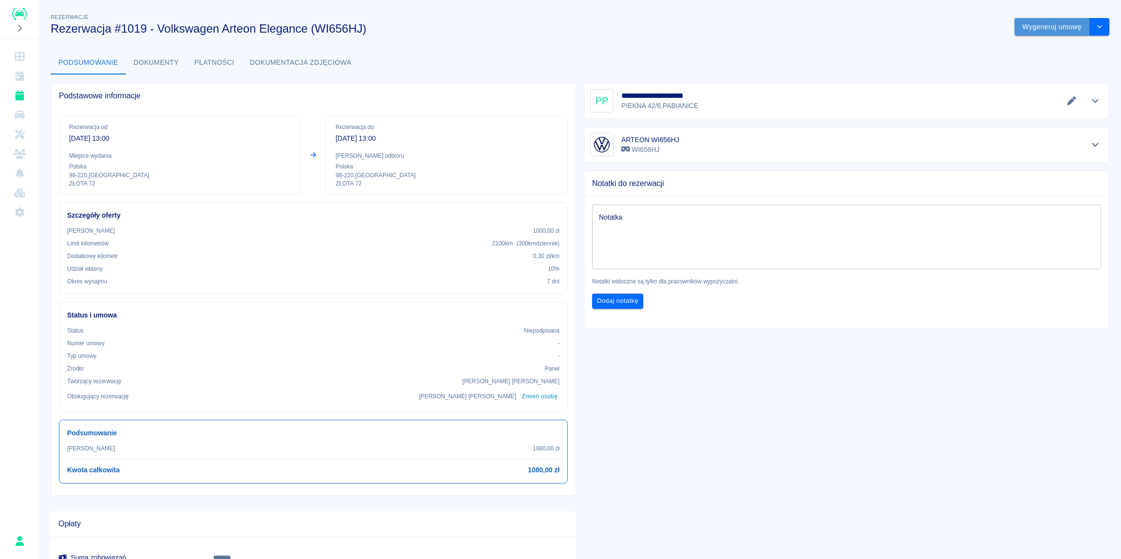
click at [1062, 29] on button "Wygeneruj umowę" at bounding box center [1052, 27] width 75 height 18
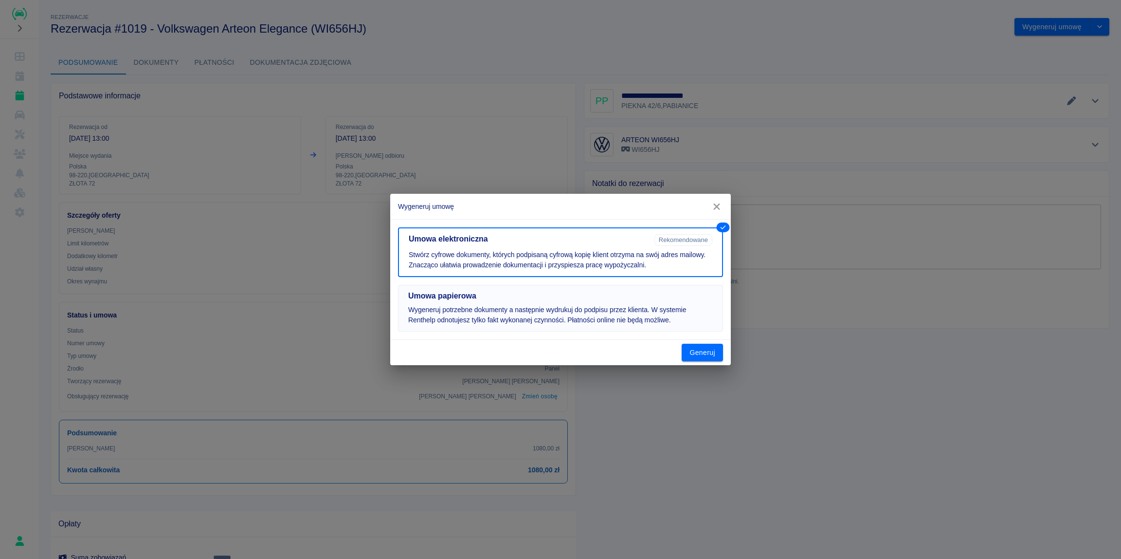
click at [516, 326] on button "Umowa papierowa Wygeneruj potrzebne dokumenty a następnie wydrukuj do podpisu p…" at bounding box center [560, 308] width 325 height 47
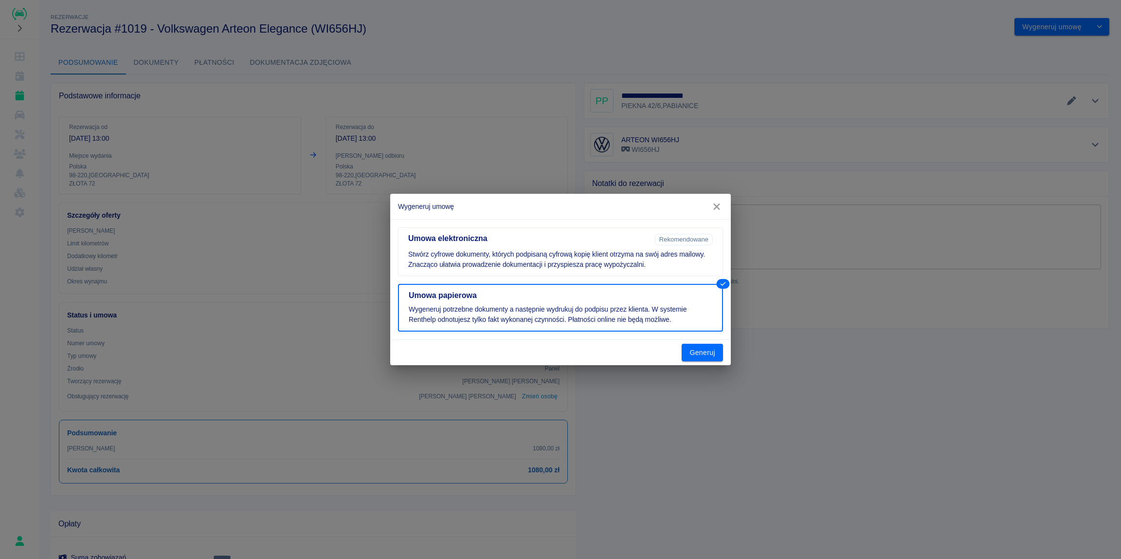
click at [681, 357] on div "Generuj" at bounding box center [560, 353] width 341 height 26
click at [715, 354] on button "Generuj" at bounding box center [702, 353] width 41 height 18
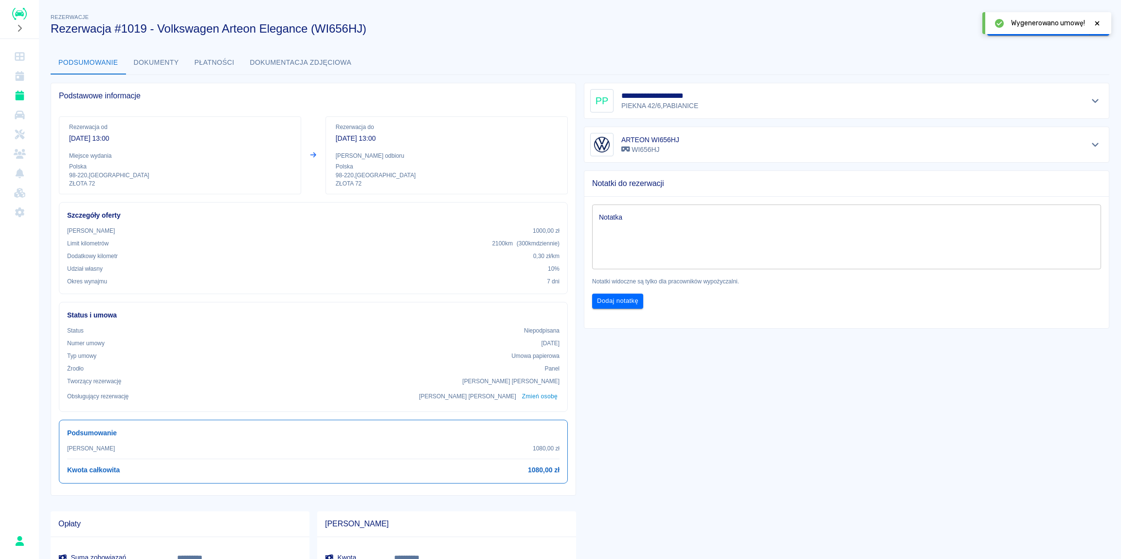
click at [1095, 22] on icon at bounding box center [1097, 23] width 9 height 7
click at [161, 60] on button "Dokumenty" at bounding box center [156, 62] width 61 height 23
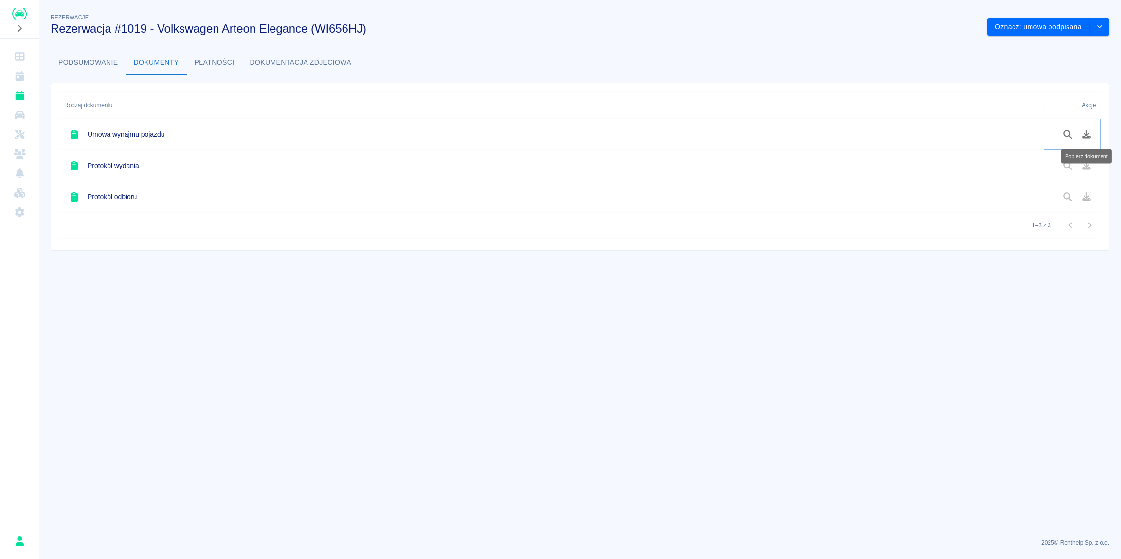
click at [1088, 134] on icon "Pobierz dokument" at bounding box center [1086, 134] width 9 height 9
click at [1060, 24] on button "Oznacz: umowa podpisana" at bounding box center [1038, 27] width 103 height 18
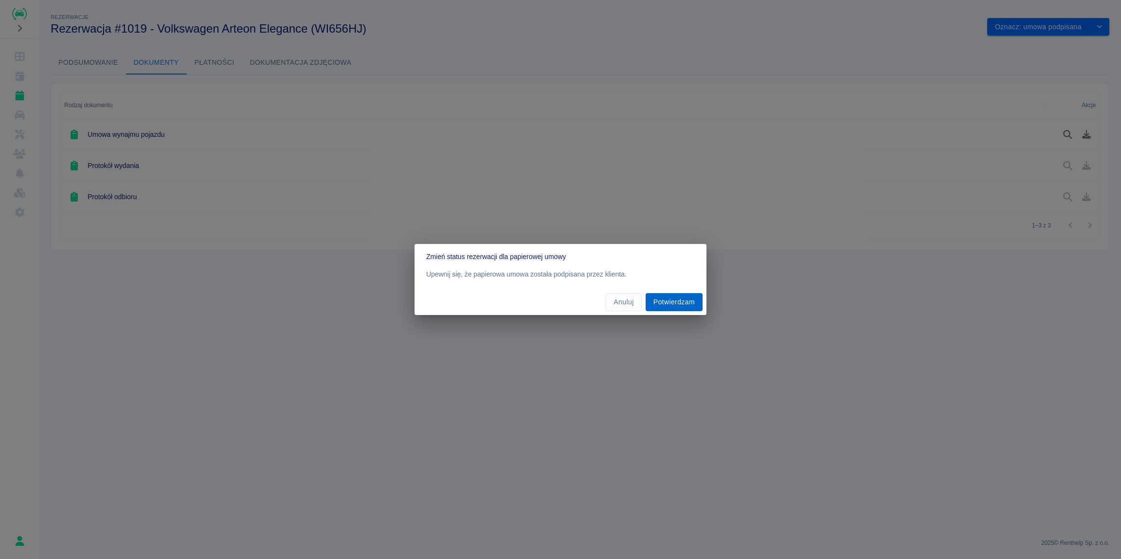
click at [668, 300] on button "Potwierdzam" at bounding box center [674, 302] width 57 height 18
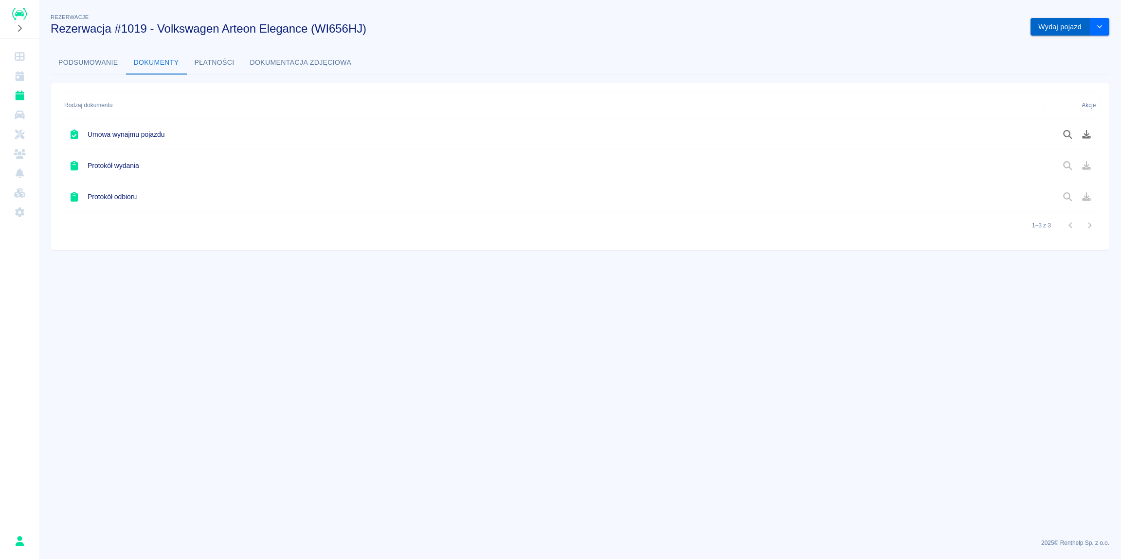
click at [1076, 21] on button "Wydaj pojazd" at bounding box center [1060, 27] width 59 height 18
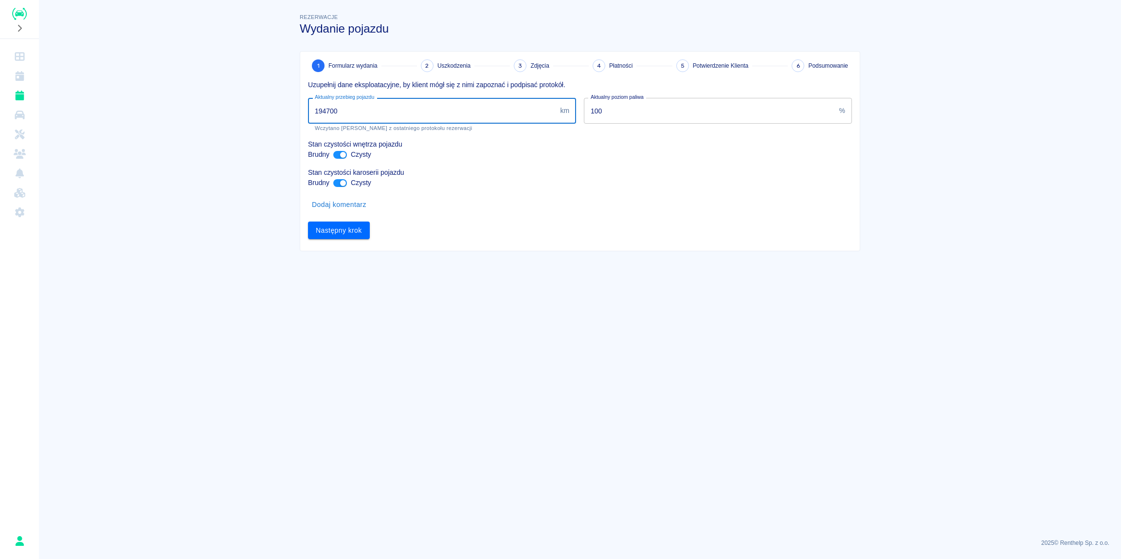
drag, startPoint x: 344, startPoint y: 110, endPoint x: 327, endPoint y: 113, distance: 16.9
click at [327, 113] on input "194700" at bounding box center [432, 111] width 248 height 26
type input "194662"
drag, startPoint x: 556, startPoint y: 210, endPoint x: 542, endPoint y: 217, distance: 16.1
click at [557, 210] on div "Dodaj komentarz" at bounding box center [576, 201] width 552 height 26
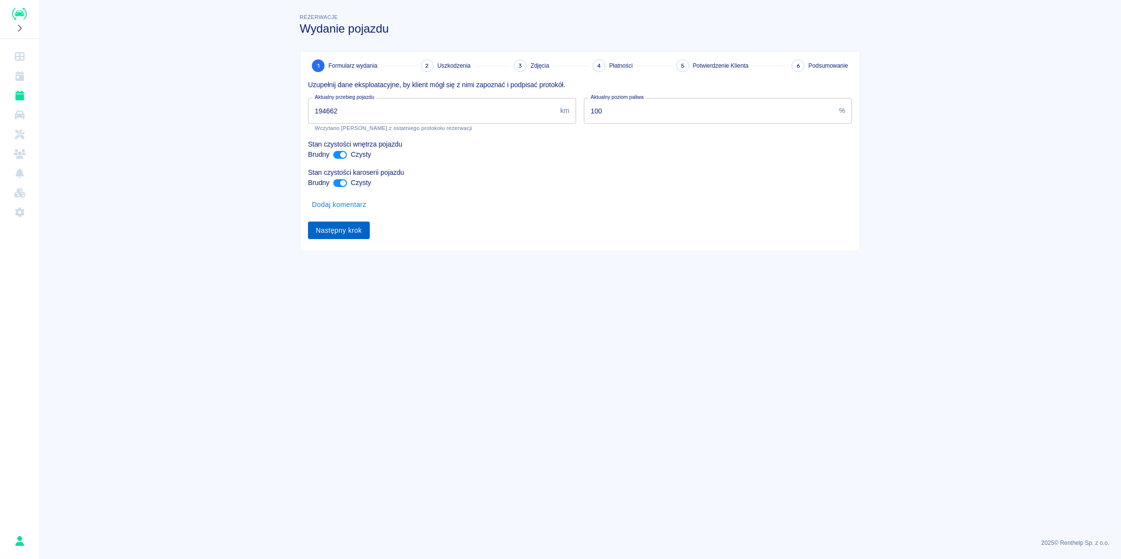
click at [332, 232] on button "Następny krok" at bounding box center [339, 230] width 62 height 18
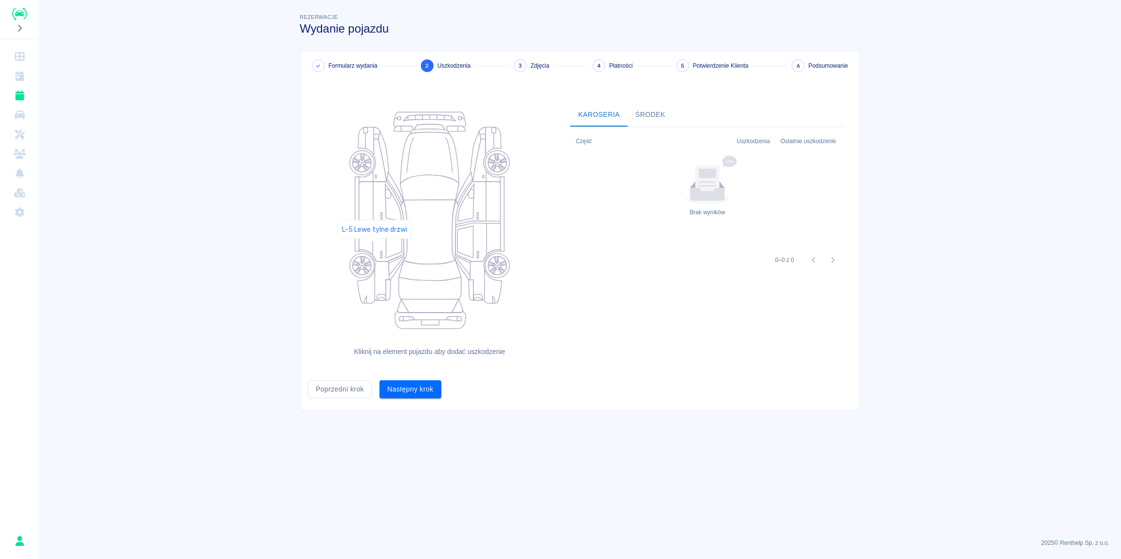
click at [375, 244] on icon at bounding box center [381, 242] width 45 height 38
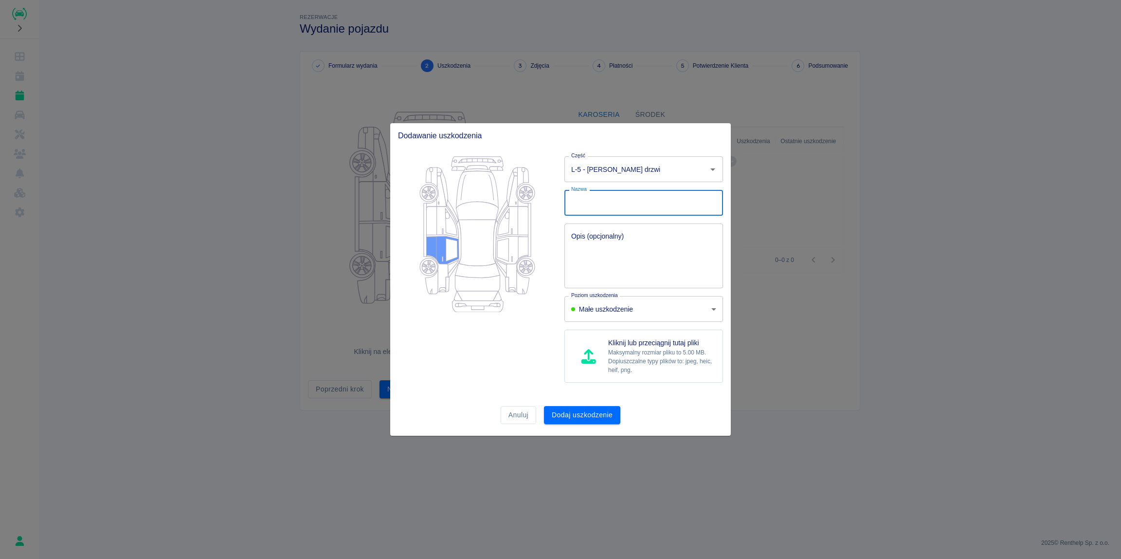
click at [585, 203] on input "Nazwa" at bounding box center [644, 203] width 159 height 26
type input "r"
type input "Rysa"
click at [602, 233] on textarea "Opis (opcjonalny)" at bounding box center [643, 256] width 145 height 49
click at [602, 236] on textarea "Powierzchwona - długość ok. 50cm" at bounding box center [643, 256] width 145 height 49
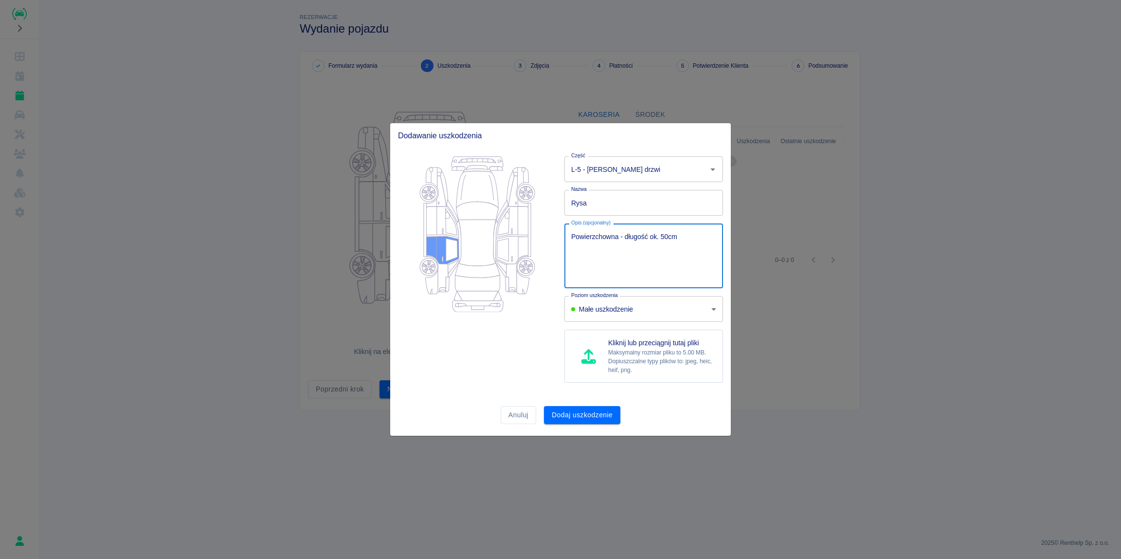
type textarea "Powierzchowna - długość ok. 50cm"
click at [690, 230] on div "Powierzchowna - długość ok. 50cm x Opis (opcjonalny)" at bounding box center [644, 255] width 159 height 65
drag, startPoint x: 696, startPoint y: 234, endPoint x: 538, endPoint y: 239, distance: 158.3
click at [571, 239] on textarea "Powierzchowna - długość ok. 50cm" at bounding box center [643, 256] width 145 height 49
click at [500, 336] on div at bounding box center [473, 269] width 166 height 242
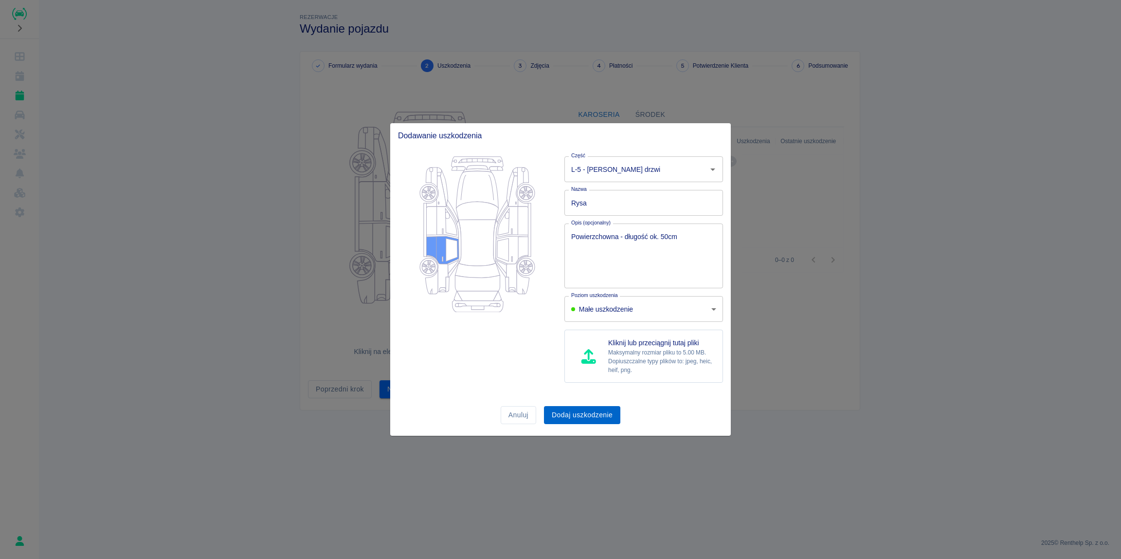
click at [592, 414] on button "Dodaj uszkodzenie" at bounding box center [582, 415] width 76 height 18
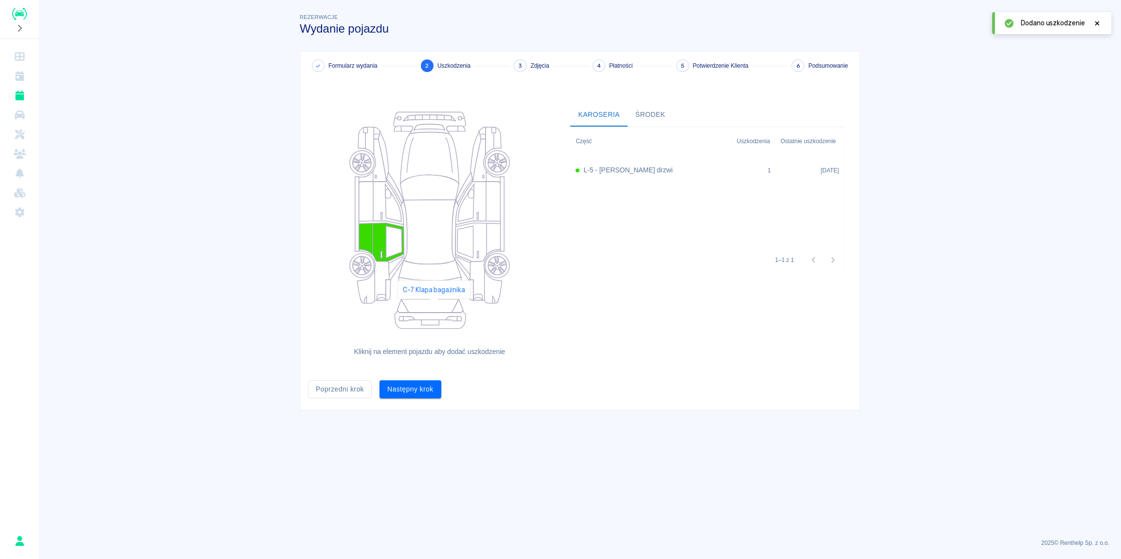
click at [434, 308] on icon at bounding box center [429, 305] width 57 height 13
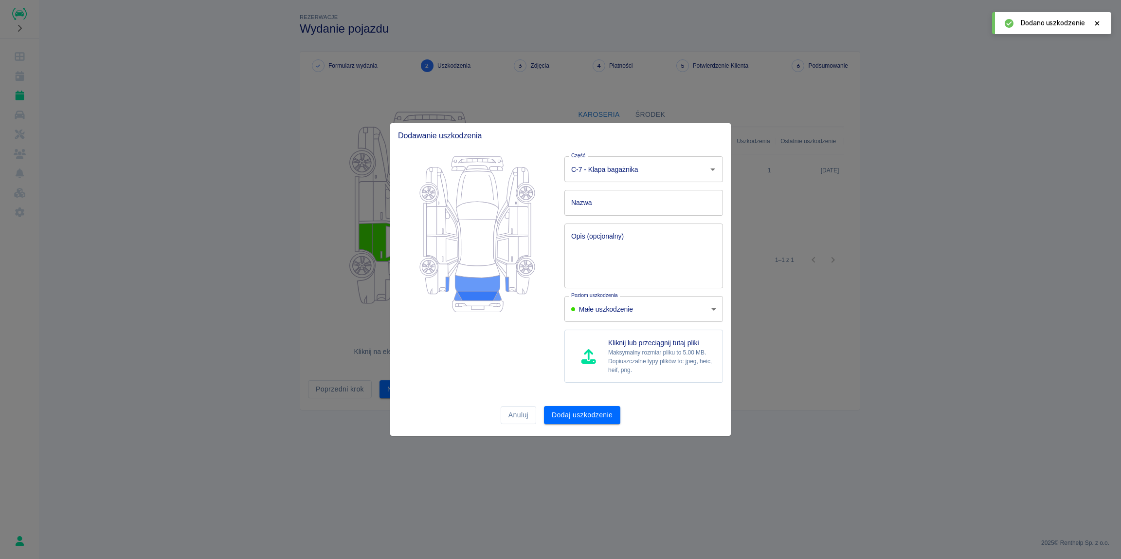
click at [597, 204] on input "Nazwa" at bounding box center [644, 203] width 159 height 26
type input "Rysy"
click at [603, 265] on textarea "Opis (opcjonalny)" at bounding box center [643, 256] width 145 height 49
paste textarea "Powierzchowna - długość ok. 50cm"
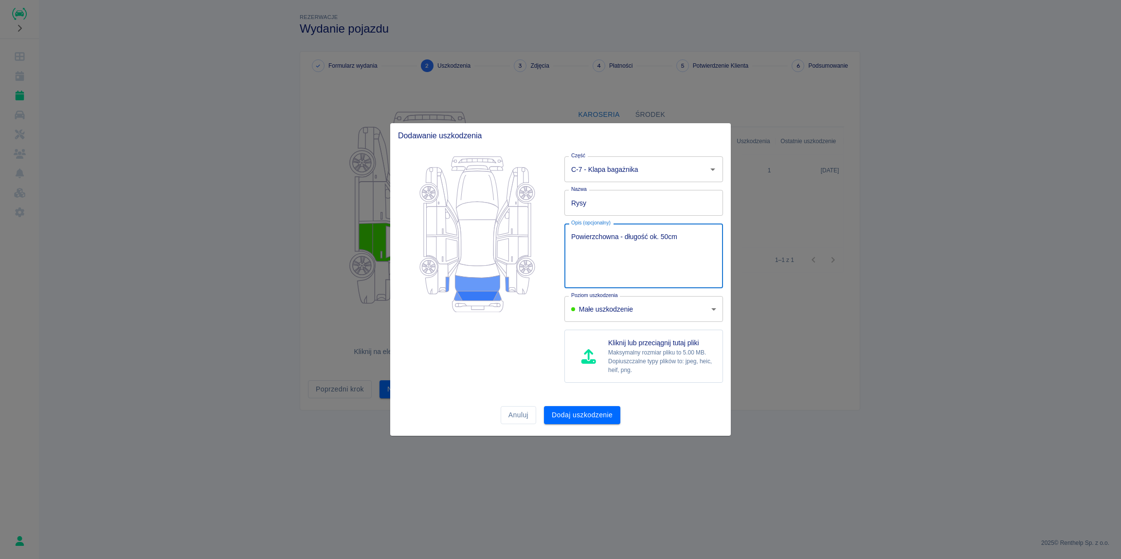
drag, startPoint x: 625, startPoint y: 236, endPoint x: 648, endPoint y: 237, distance: 23.4
click at [648, 237] on textarea "Powierzchowna - długość ok. 50cm" at bounding box center [643, 256] width 145 height 49
type textarea "Powierzchowna - średnica ok. 10cm"
click at [590, 416] on button "Dodaj uszkodzenie" at bounding box center [582, 415] width 76 height 18
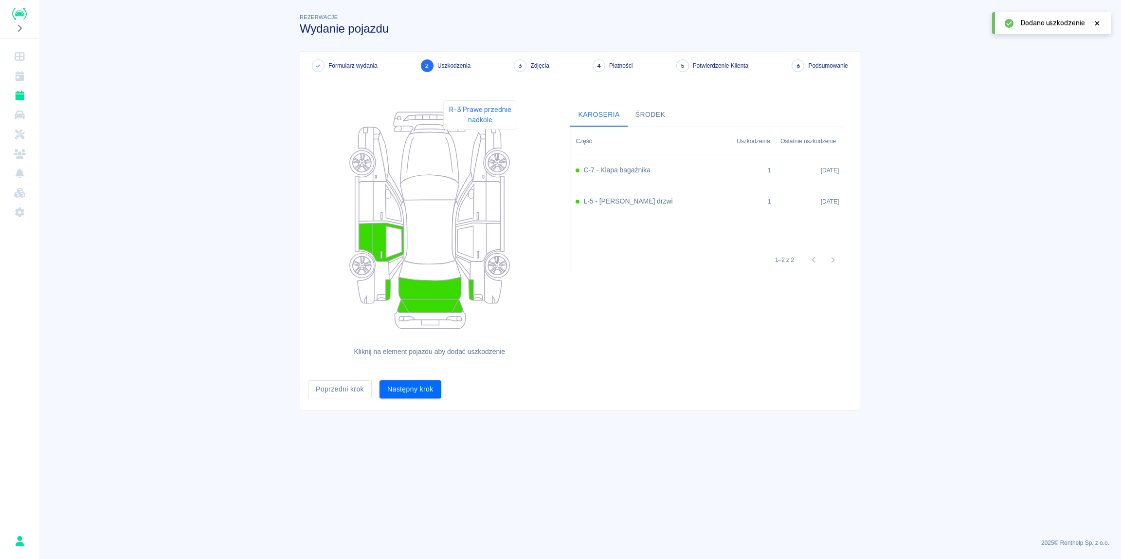
click at [481, 143] on icon at bounding box center [487, 161] width 28 height 44
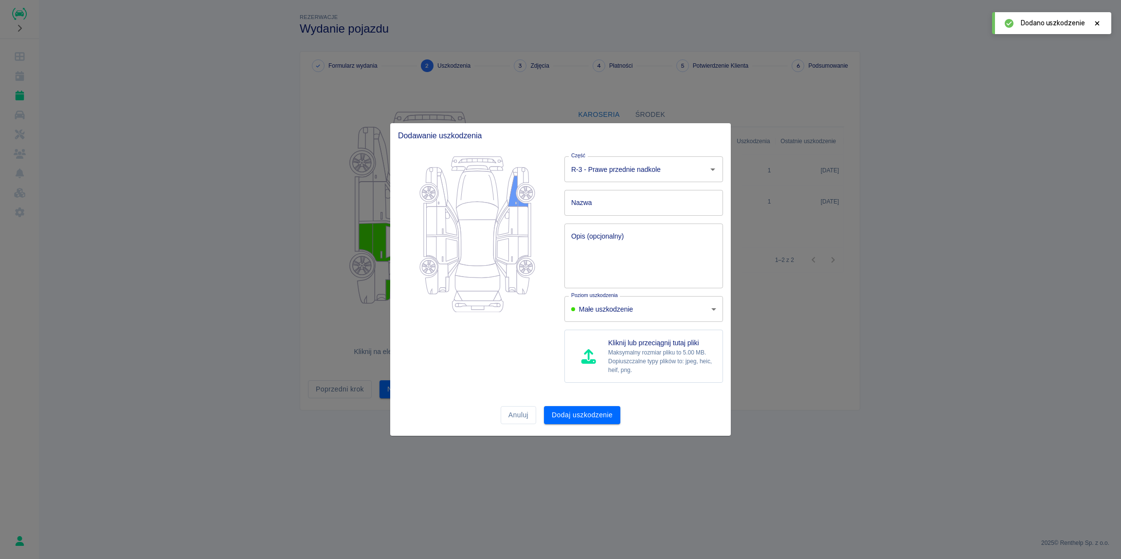
click at [591, 201] on input "Nazwa" at bounding box center [644, 203] width 159 height 26
type input "Rysa"
click at [607, 253] on textarea "Opis (opcjonalny)" at bounding box center [643, 256] width 145 height 49
paste textarea "Powierzchowna - długość ok. 50cm"
click at [666, 237] on textarea "Powierzchowna - długość ok. 50cm" at bounding box center [643, 256] width 145 height 49
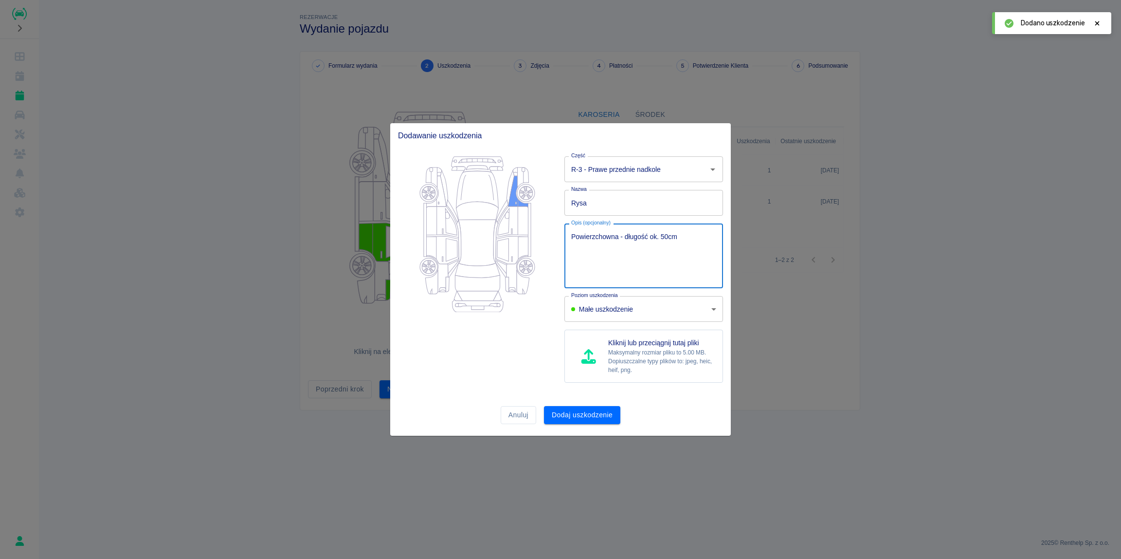
click at [666, 237] on textarea "Powierzchowna - długość ok. 50cm" at bounding box center [643, 256] width 145 height 49
type textarea "Powierzchowna - długość ok. 10 cm"
click at [593, 410] on button "Dodaj uszkodzenie" at bounding box center [582, 415] width 76 height 18
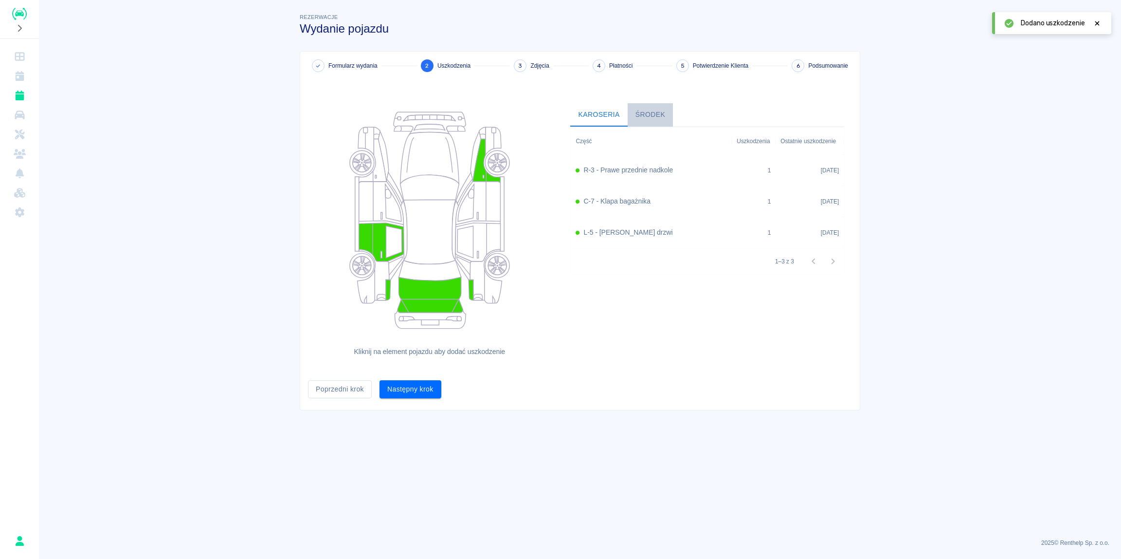
click at [654, 115] on button "Środek" at bounding box center [651, 114] width 46 height 23
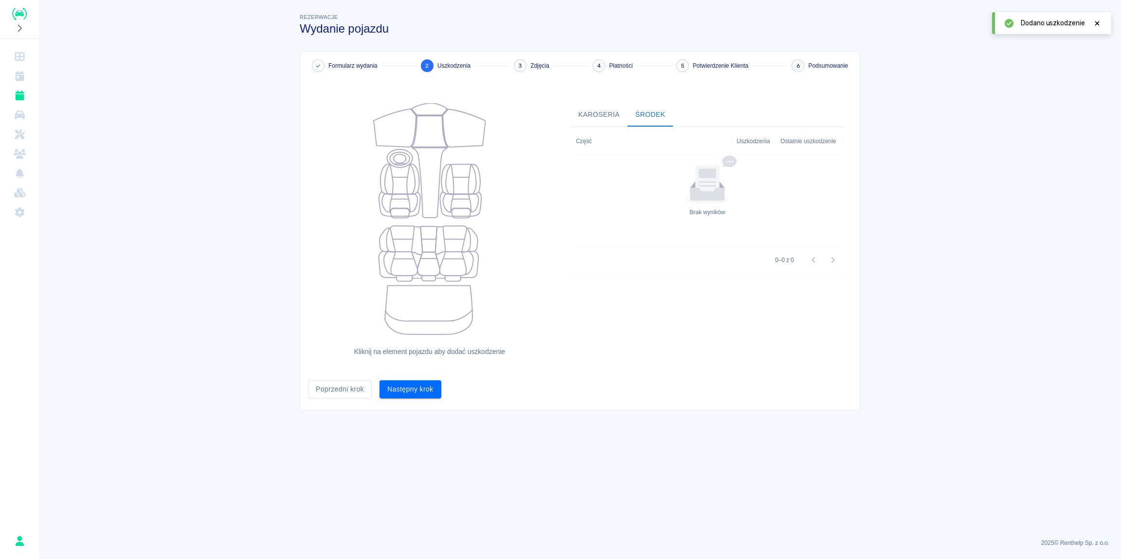
click at [612, 117] on button "Karoseria" at bounding box center [598, 114] width 57 height 23
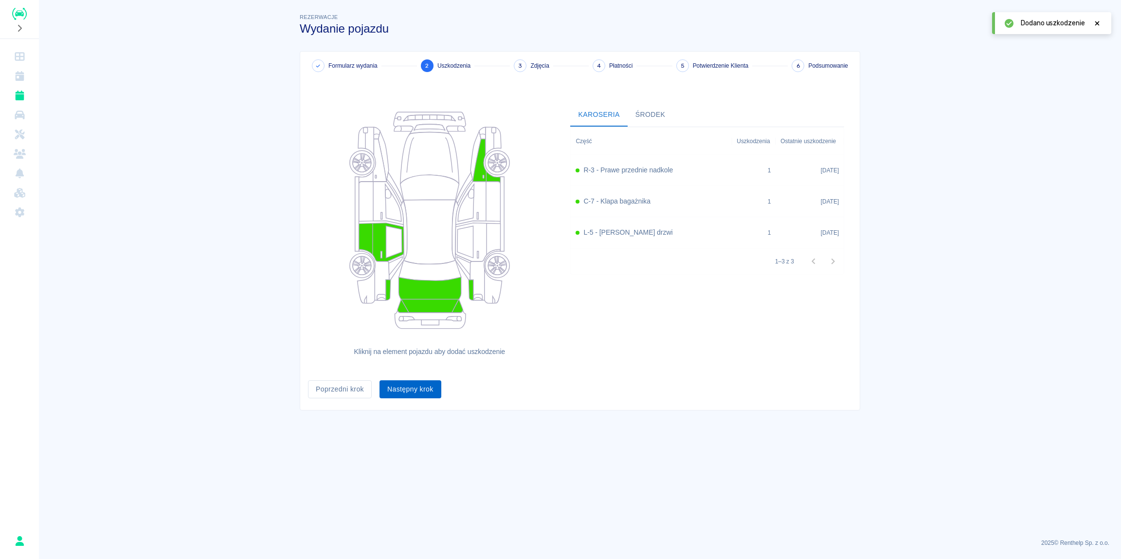
click at [421, 388] on button "Następny krok" at bounding box center [411, 389] width 62 height 18
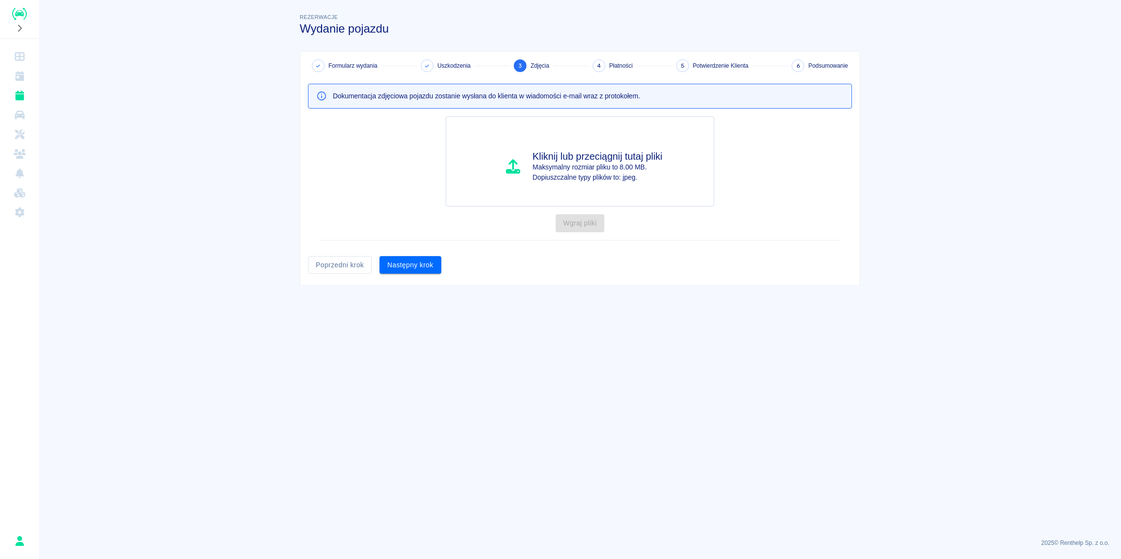
click at [762, 408] on main "Rezerwacje Wydanie pojazdu Formularz wydania Uszkodzenia 3 Zdjęcia 4 Płatności …" at bounding box center [580, 271] width 1082 height 519
click at [579, 164] on p "Maksymalny rozmiar pliku to 8.00 MB." at bounding box center [598, 167] width 130 height 10
type input "C:\fakepath\Zdjęcie WhatsApp 2025-09-24 o 11.59.17_fcf58103.jpg"
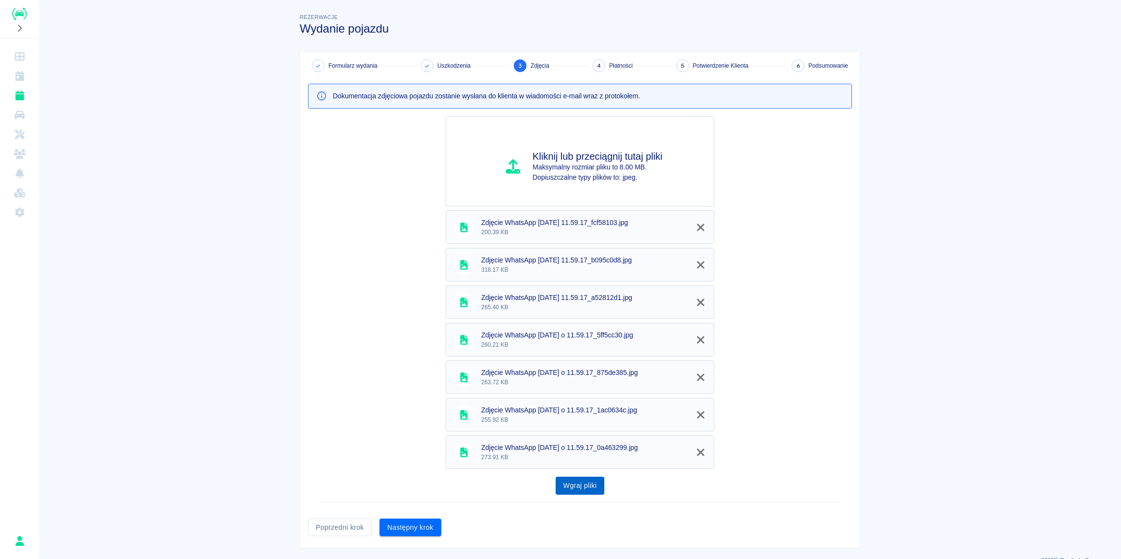
click at [579, 488] on button "Wgraj pliki" at bounding box center [580, 485] width 49 height 18
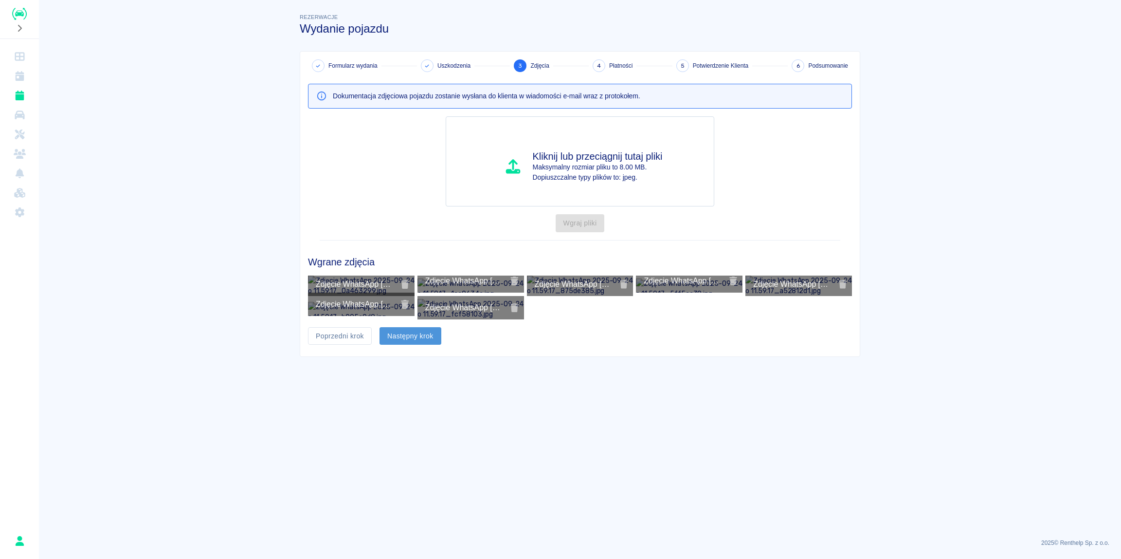
click at [422, 345] on button "Następny krok" at bounding box center [411, 336] width 62 height 18
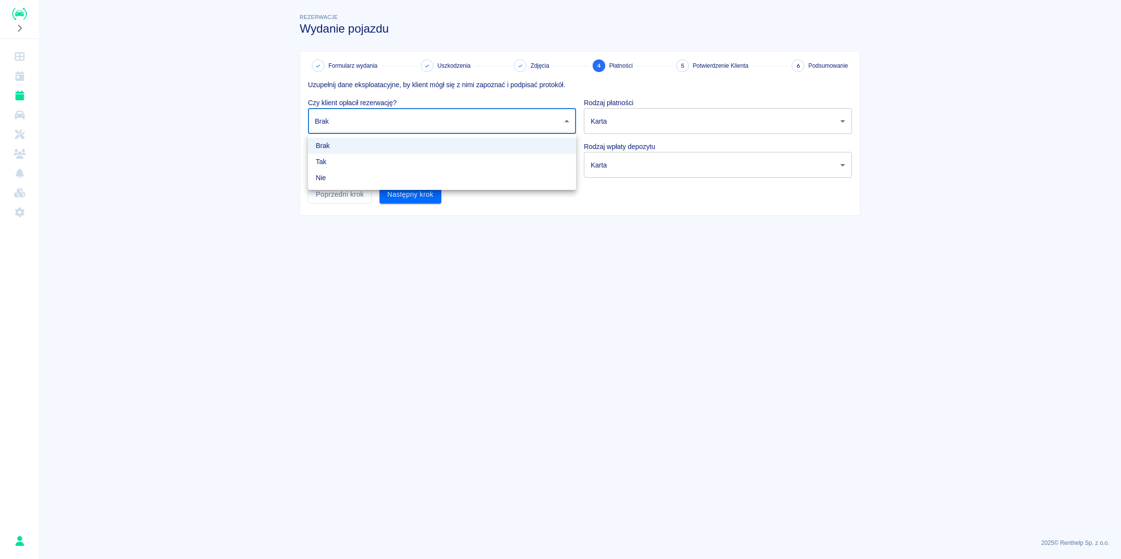
click at [362, 120] on body "Używamy plików Cookies, by zapewnić Ci najlepsze możliwe doświadczenie. Aby dow…" at bounding box center [560, 279] width 1121 height 559
click at [344, 159] on li "Tak" at bounding box center [442, 162] width 268 height 16
type input "true"
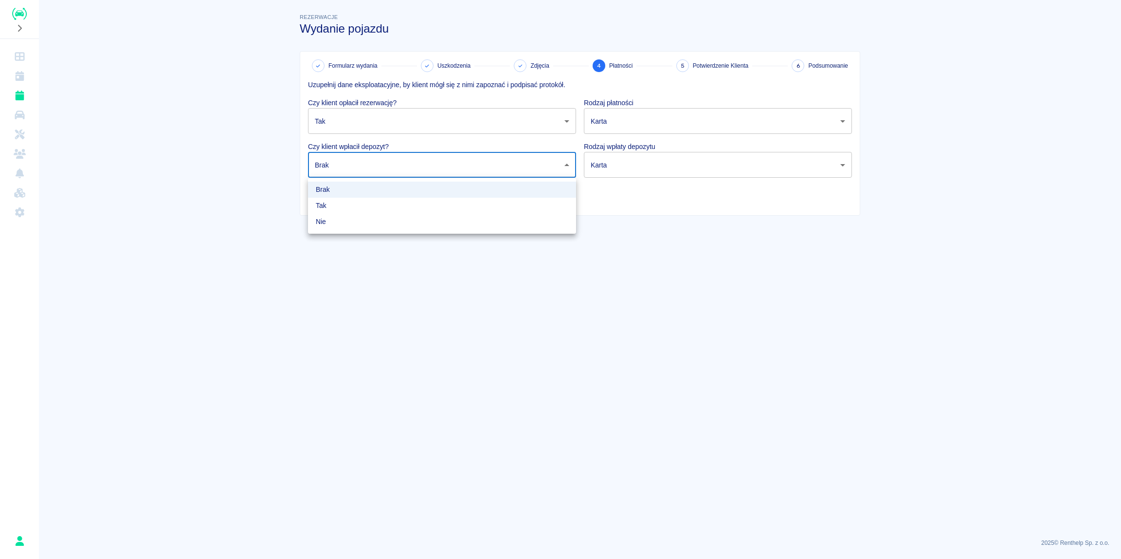
click at [357, 164] on body "Używamy plików Cookies, by zapewnić Ci najlepsze możliwe doświadczenie. Aby dow…" at bounding box center [560, 279] width 1121 height 559
click at [329, 203] on li "Tak" at bounding box center [442, 206] width 268 height 16
type input "true"
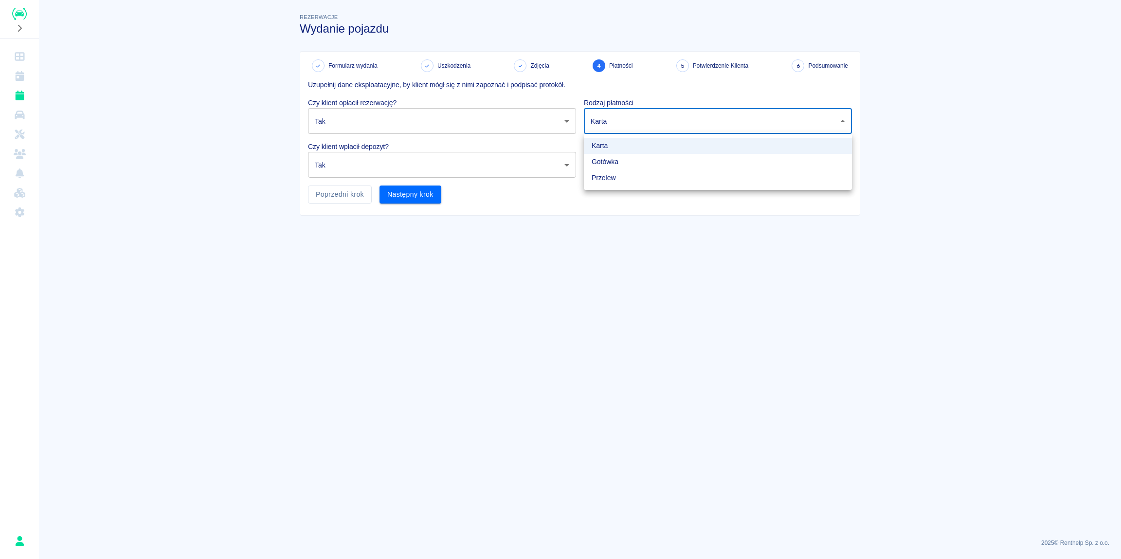
click at [689, 118] on body "Używamy plików Cookies, by zapewnić Ci najlepsze możliwe doświadczenie. Aby dow…" at bounding box center [560, 279] width 1121 height 559
click at [616, 163] on li "Gotówka" at bounding box center [718, 162] width 268 height 16
type input "cash"
click at [652, 162] on body "Używamy plików Cookies, by zapewnić Ci najlepsze możliwe doświadczenie. Aby dow…" at bounding box center [560, 279] width 1121 height 559
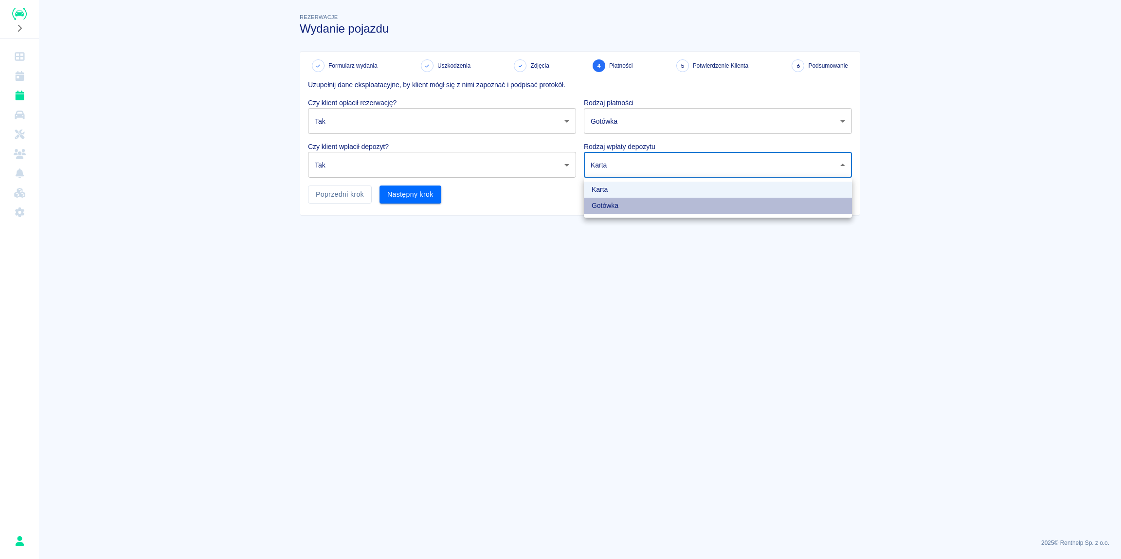
click at [623, 204] on li "Gotówka" at bounding box center [718, 206] width 268 height 16
type input "cash"
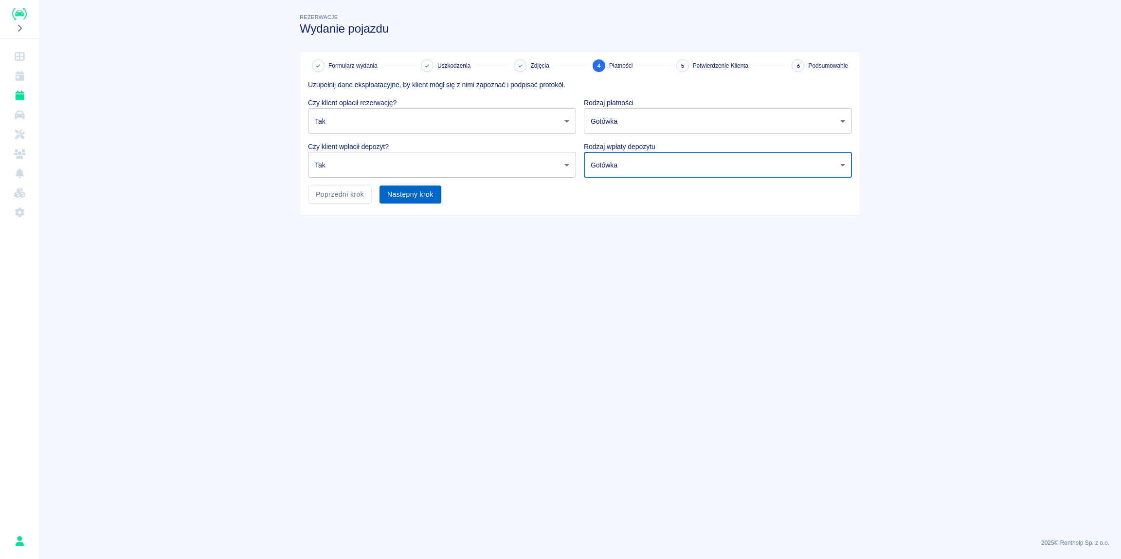
click at [422, 196] on button "Następny krok" at bounding box center [411, 194] width 62 height 18
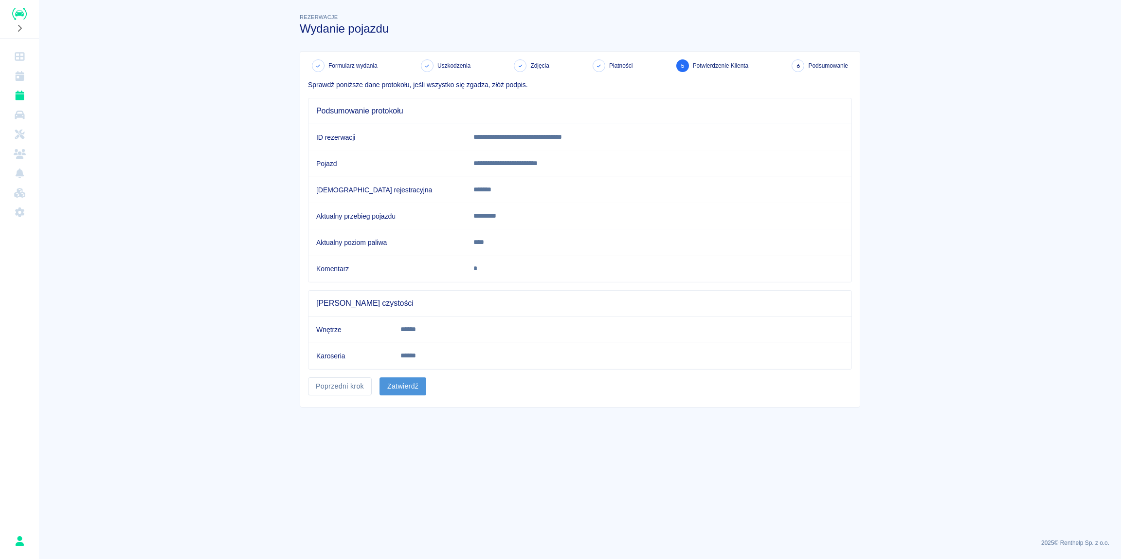
click at [408, 384] on button "Zatwierdź" at bounding box center [403, 386] width 47 height 18
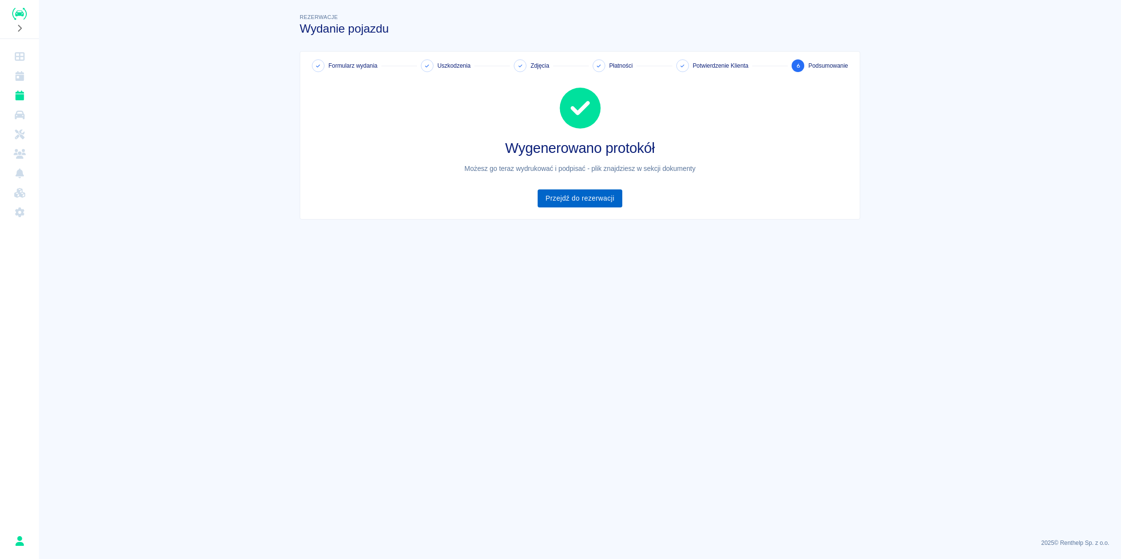
click at [588, 195] on link "Przejdź do rezerwacji" at bounding box center [580, 198] width 84 height 18
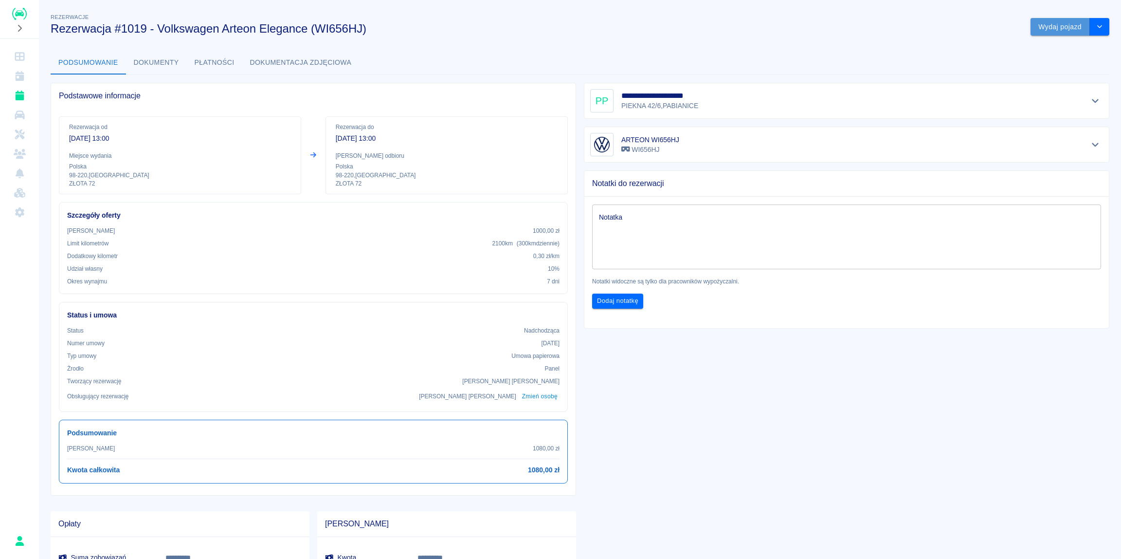
click at [1056, 28] on button "Wydaj pojazd" at bounding box center [1060, 27] width 59 height 18
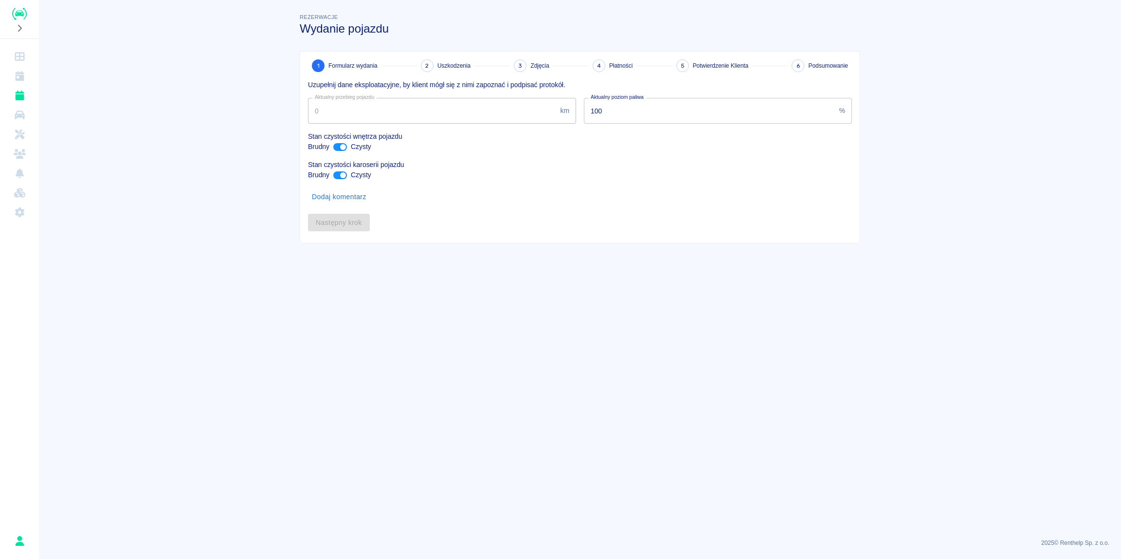
type input "194662"
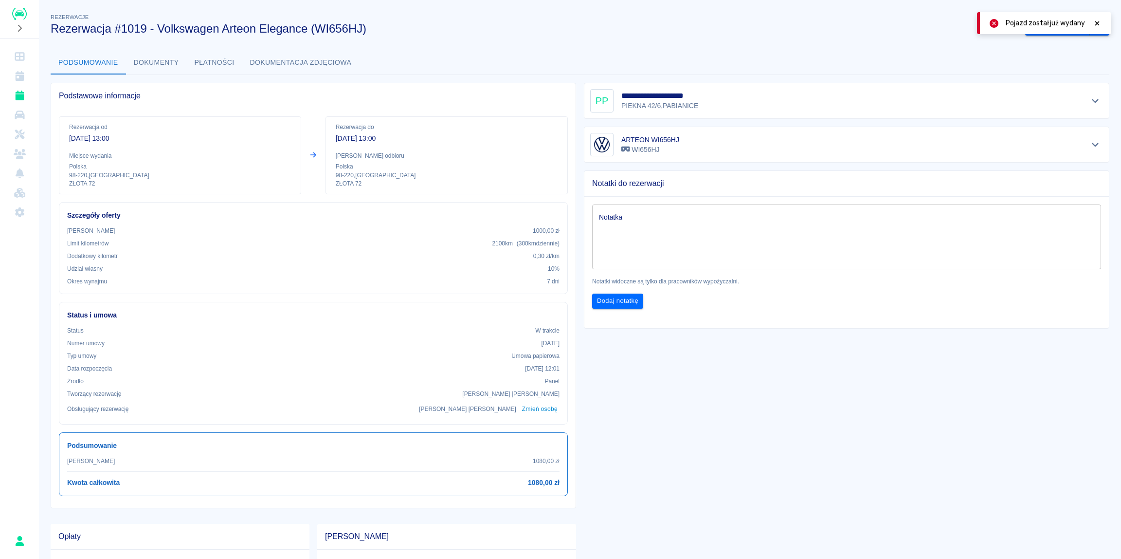
click at [1099, 23] on icon at bounding box center [1097, 23] width 9 height 7
click at [165, 59] on button "Dokumenty" at bounding box center [156, 62] width 61 height 23
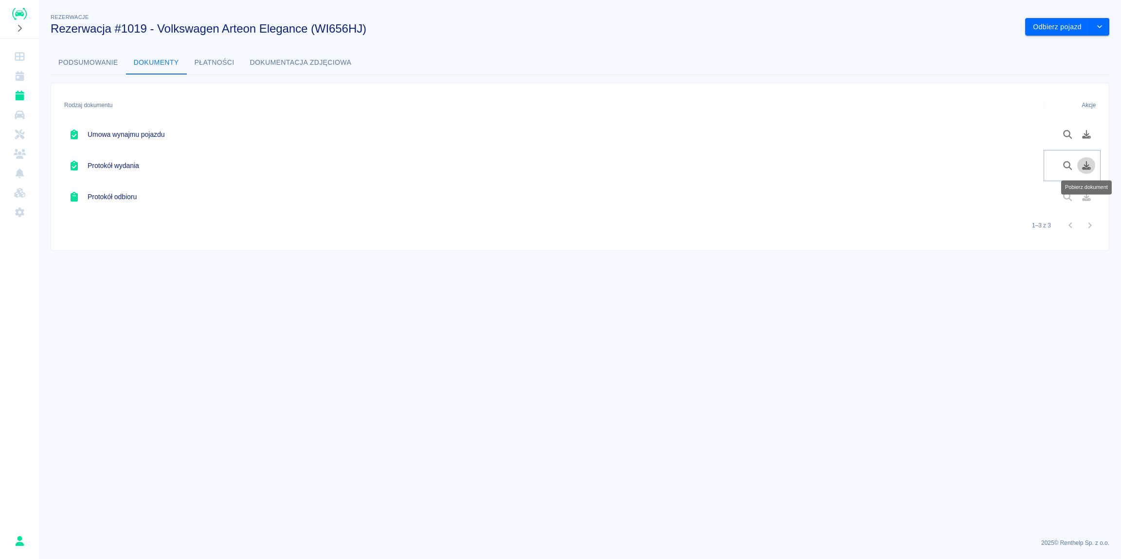
click at [1091, 171] on button "Pobierz dokument" at bounding box center [1086, 165] width 19 height 17
